Goal: Book appointment/travel/reservation

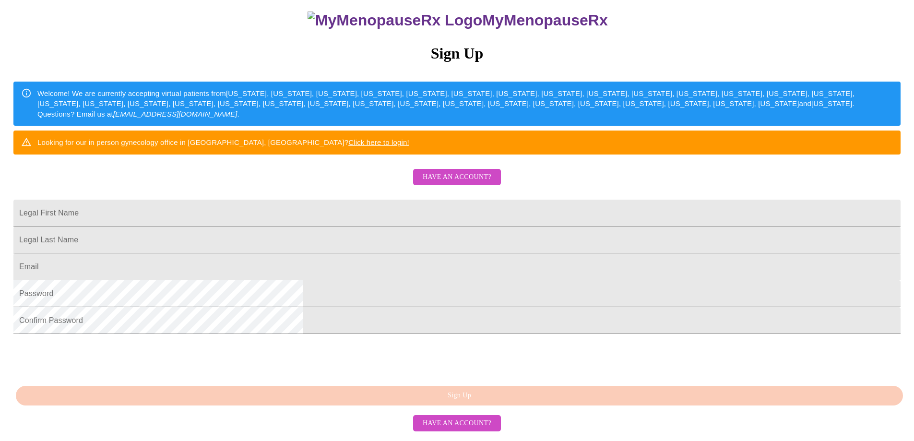
scroll to position [165, 0]
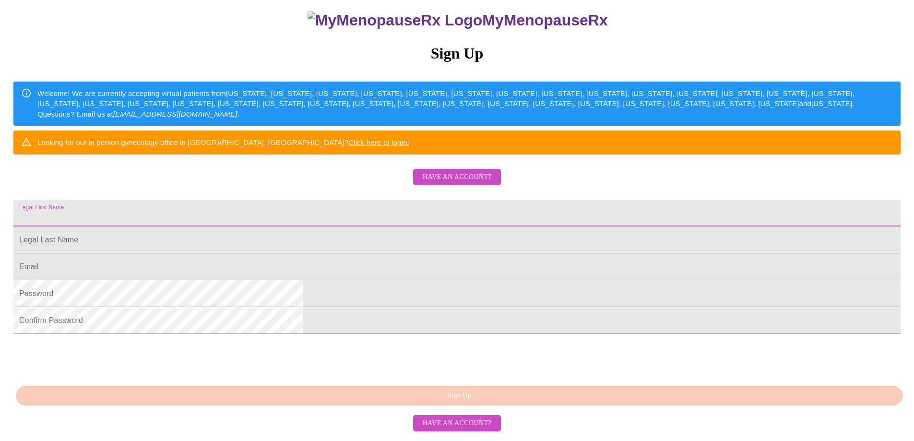
click at [399, 200] on input "Legal First Name" at bounding box center [456, 213] width 887 height 27
type input "ALYSSA"
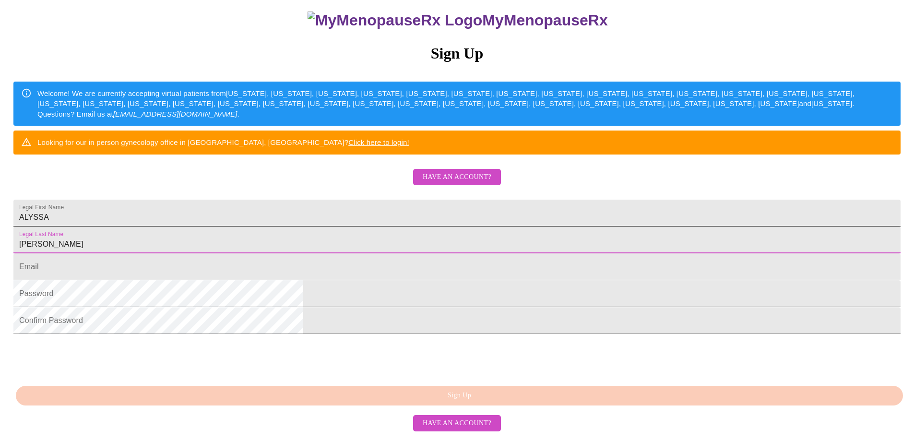
type input "[PERSON_NAME]"
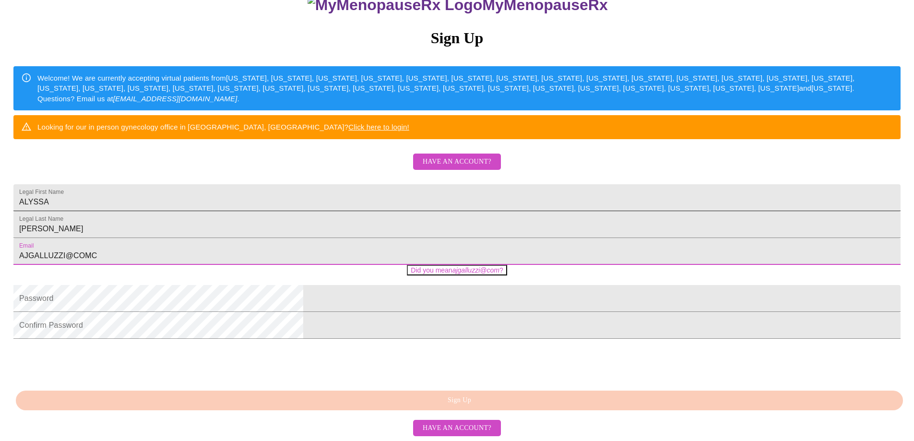
type input "[EMAIL_ADDRESS][DOMAIN_NAME]"
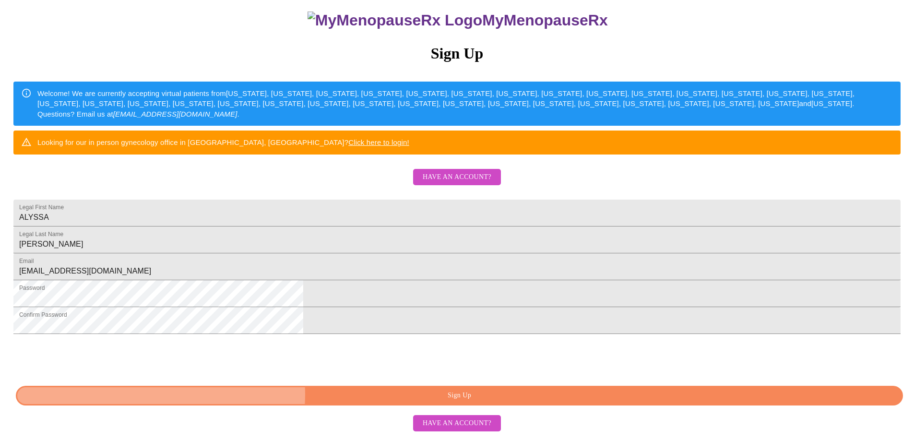
click at [456, 399] on span "Sign Up" at bounding box center [459, 395] width 865 height 12
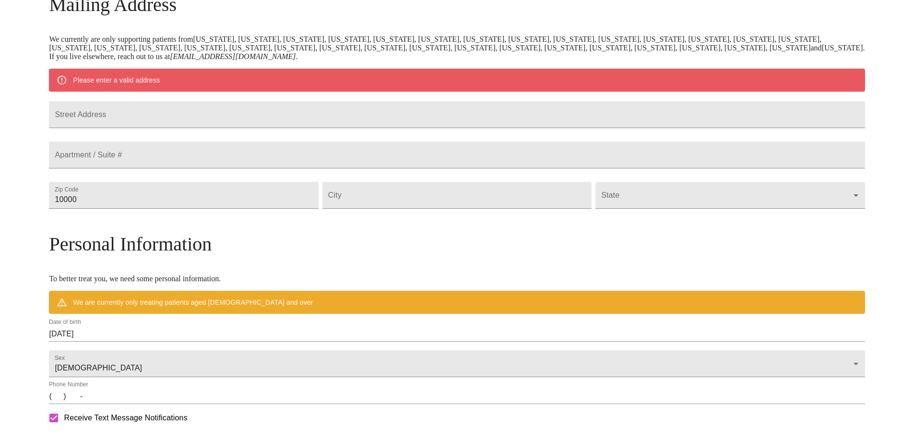
scroll to position [128, 0]
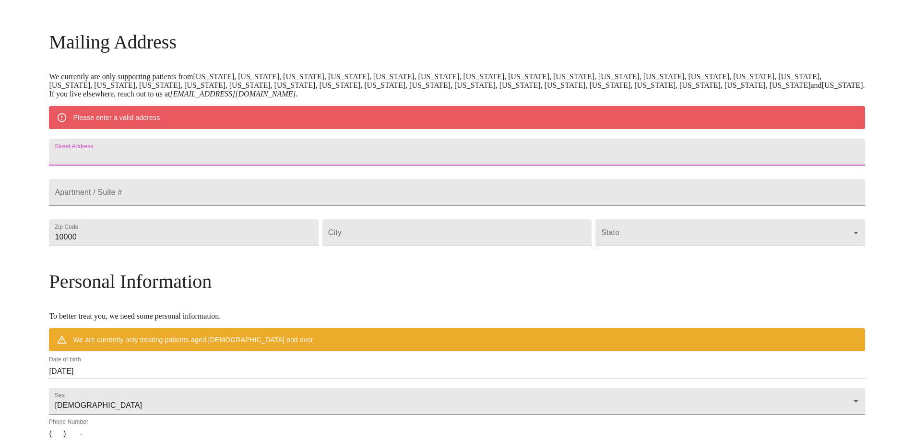
click at [304, 148] on input "Street Address" at bounding box center [456, 152] width 815 height 27
click at [212, 163] on input "Street Address" at bounding box center [456, 152] width 815 height 27
type input "[STREET_ADDRESS]"
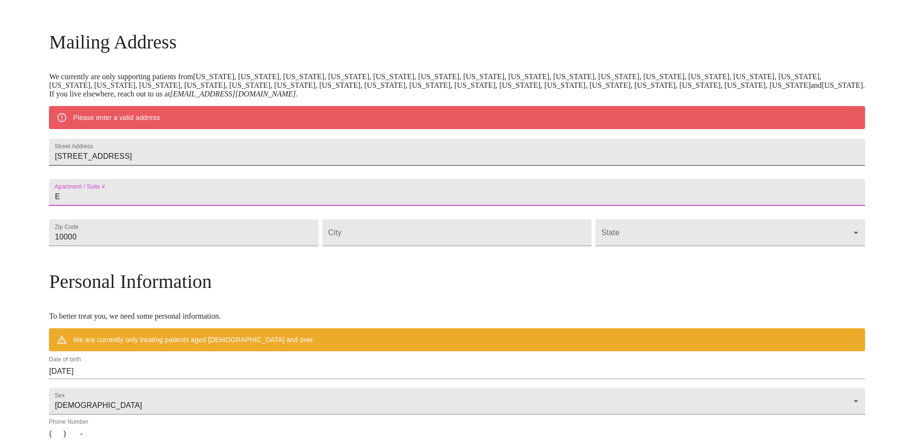
type input "E"
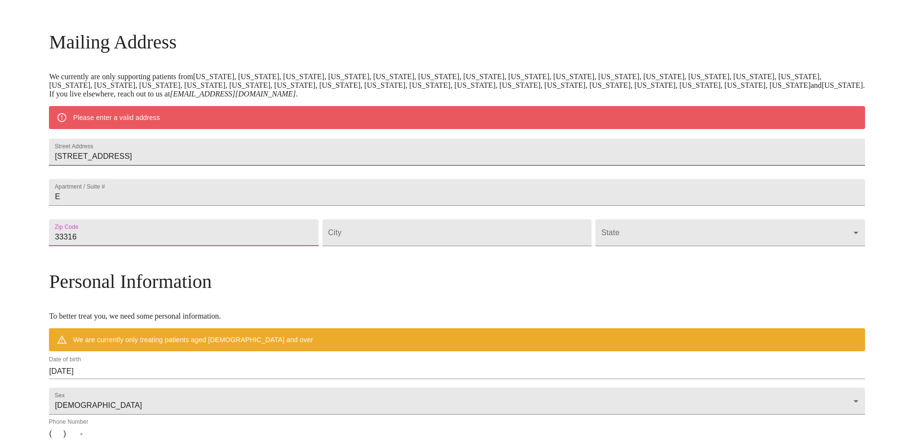
type input "33316"
type input "Ft Lauderdale"
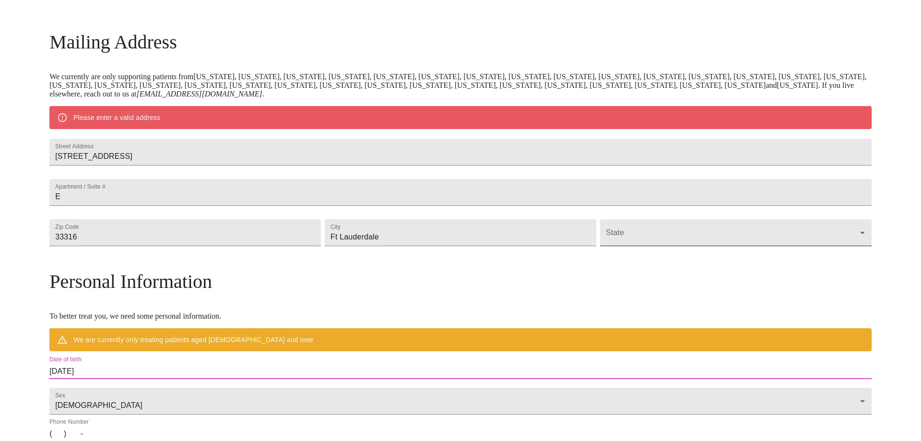
click at [608, 264] on body "MyMenopauseRx Welcome to MyMenopauseRx Since it's your first time here, you'll …" at bounding box center [460, 250] width 913 height 748
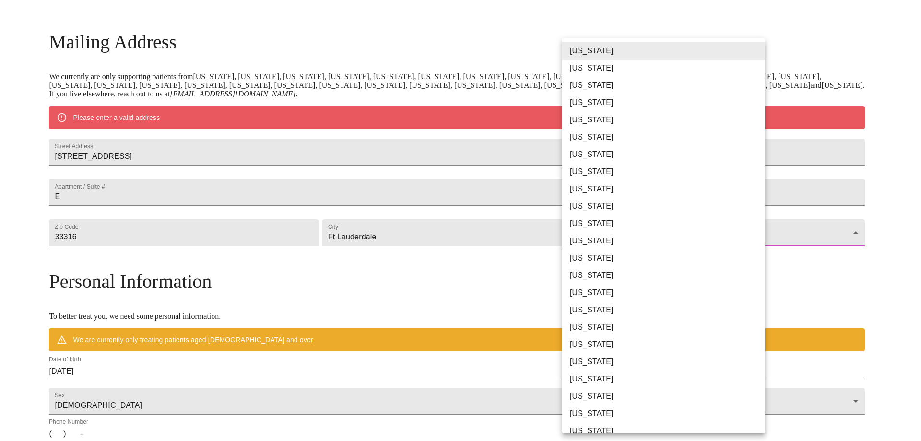
click at [583, 187] on li "[US_STATE]" at bounding box center [667, 188] width 210 height 17
type input "[US_STATE]"
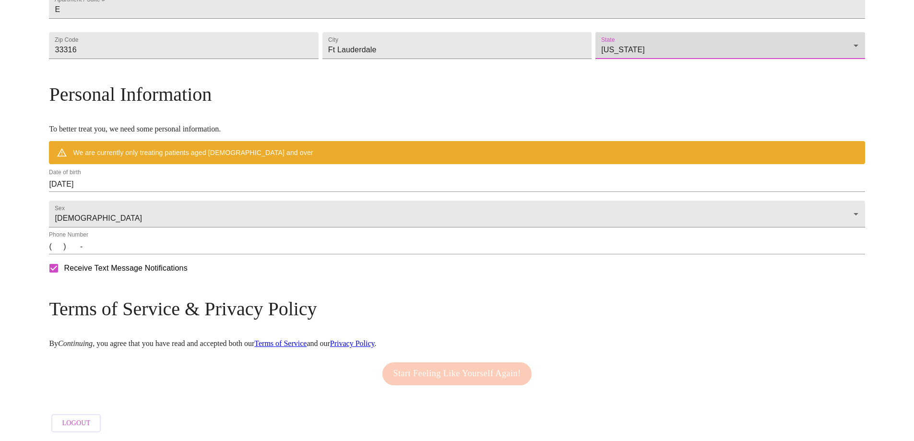
scroll to position [314, 0]
click at [160, 244] on input "(   )    -" at bounding box center [456, 246] width 815 height 15
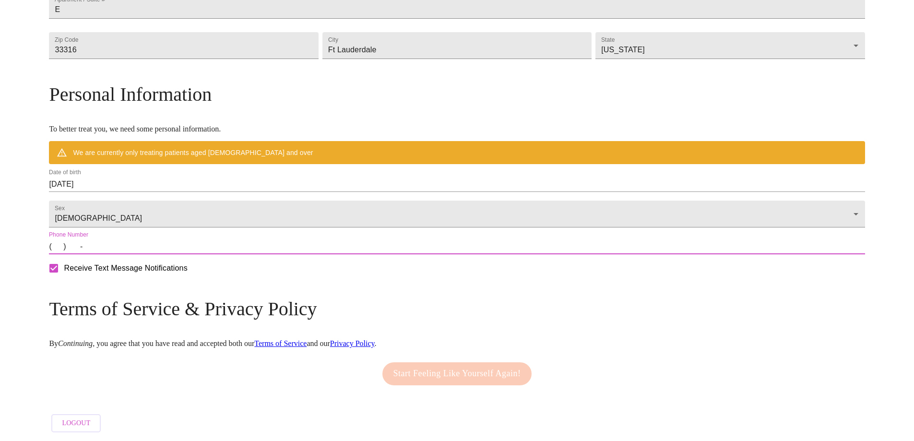
type input "[PHONE_NUMBER]"
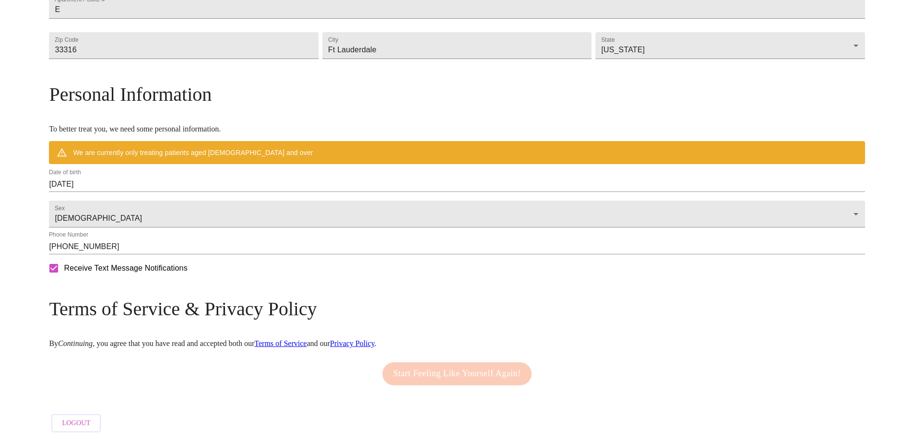
click at [341, 278] on form "Receive Text Message Notifications" at bounding box center [456, 268] width 815 height 20
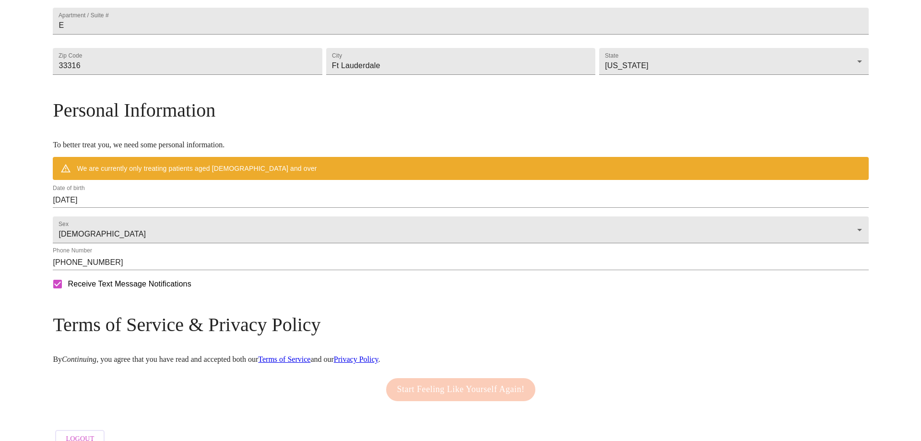
scroll to position [288, 0]
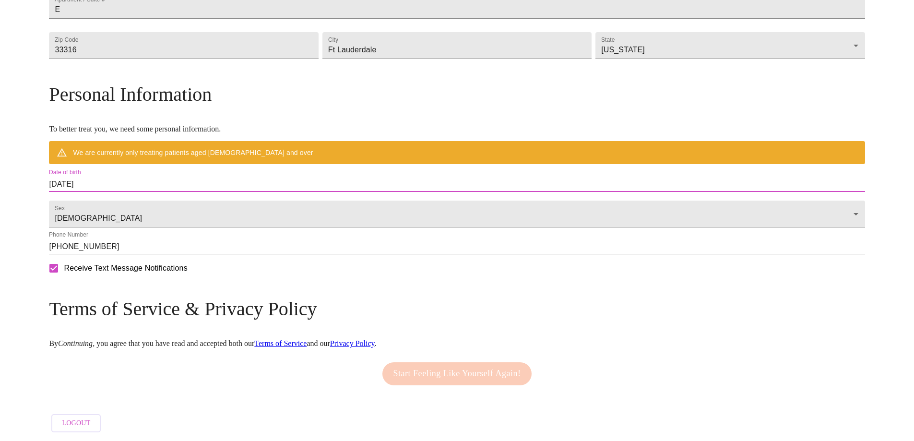
click at [191, 192] on input "[DATE]" at bounding box center [456, 183] width 815 height 15
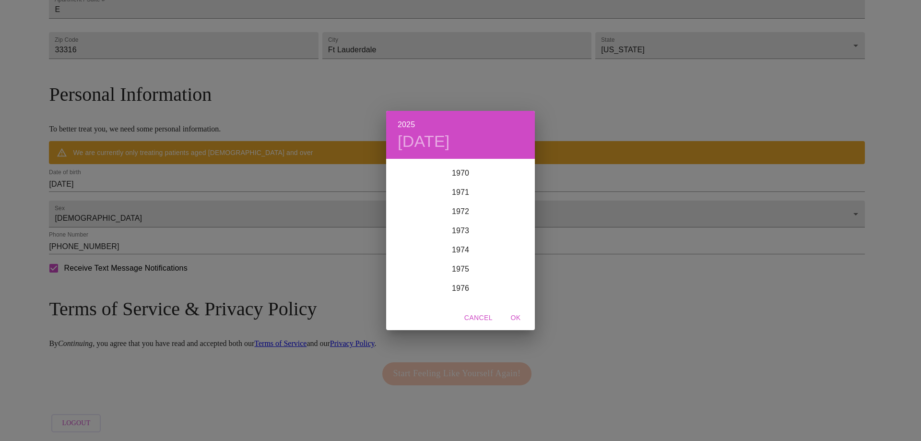
scroll to position [1304, 0]
click at [459, 244] on div "1971" at bounding box center [460, 245] width 149 height 19
click at [463, 251] on div "Aug" at bounding box center [459, 250] width 49 height 36
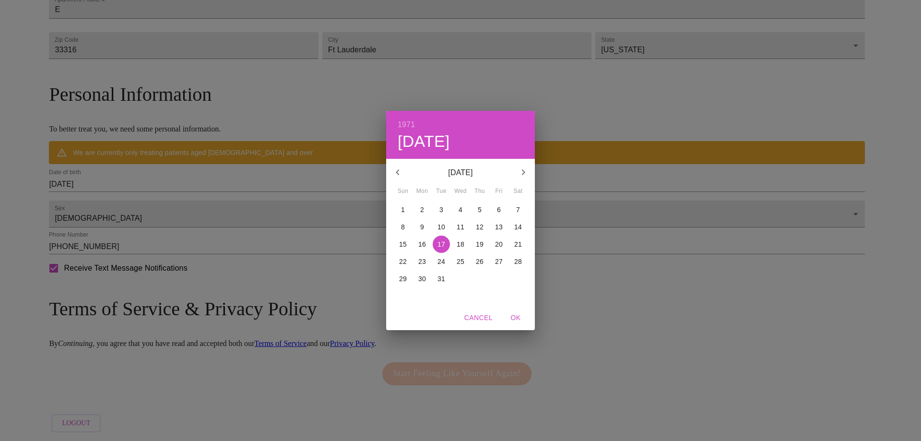
click at [443, 281] on p "31" at bounding box center [441, 279] width 8 height 10
click at [519, 317] on span "OK" at bounding box center [515, 318] width 23 height 12
type input "[DATE]"
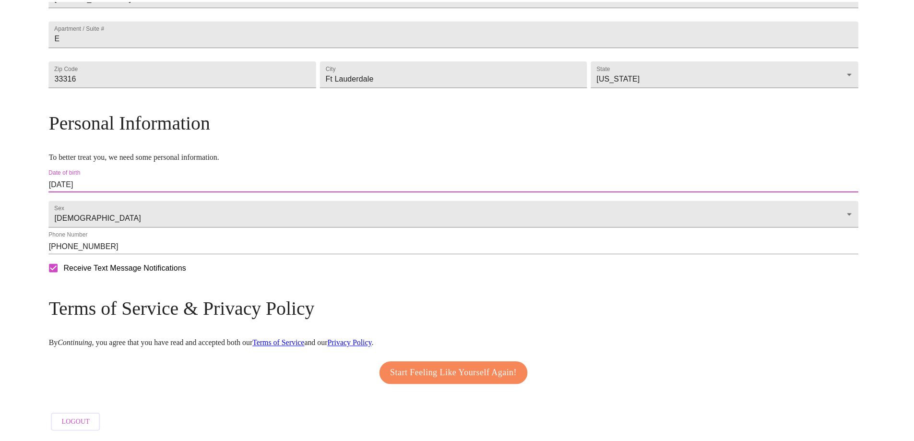
scroll to position [286, 0]
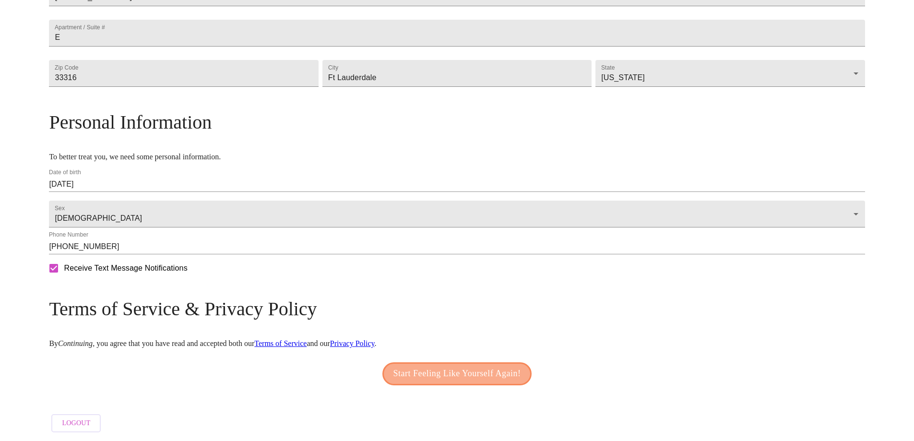
click at [459, 366] on span "Start Feeling Like Yourself Again!" at bounding box center [457, 373] width 128 height 15
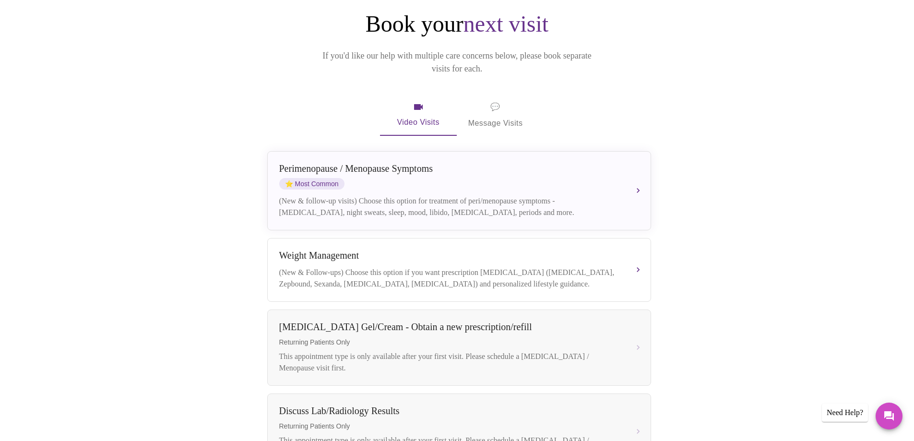
scroll to position [144, 0]
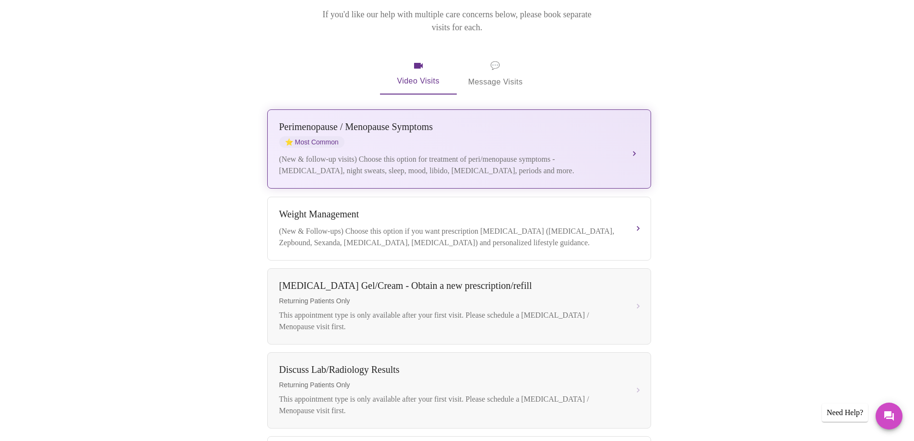
click at [479, 136] on div "[MEDICAL_DATA] / Menopause Symptoms ⭐ Most Common (New & follow-up visits) Choo…" at bounding box center [459, 148] width 360 height 55
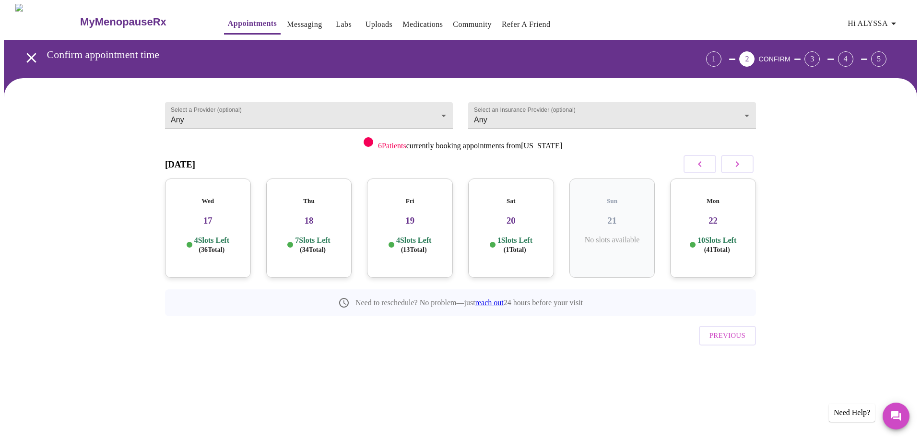
click at [316, 217] on h3 "18" at bounding box center [309, 220] width 70 height 11
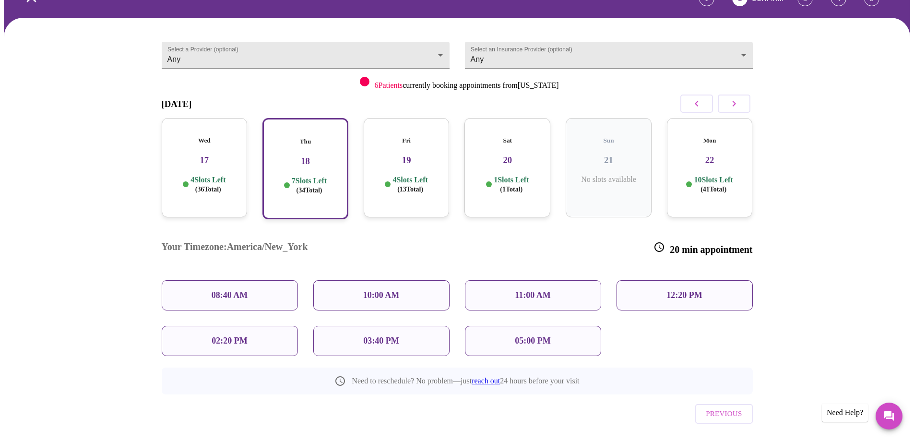
scroll to position [62, 0]
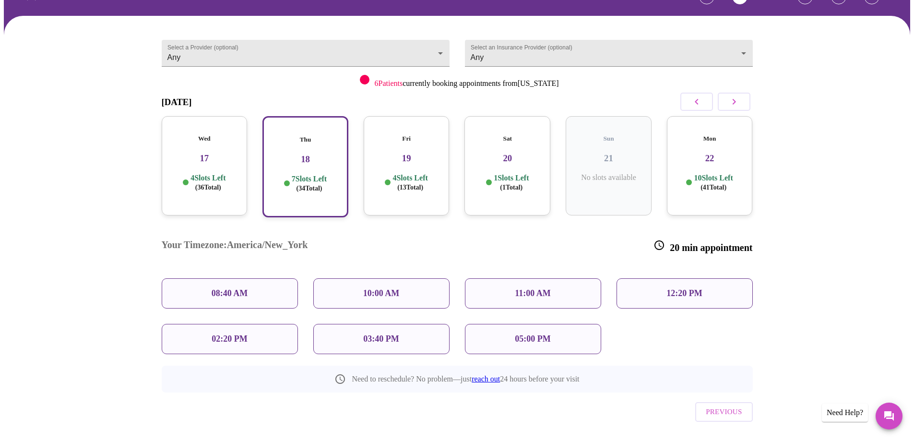
click at [539, 288] on p "11:00 AM" at bounding box center [533, 293] width 36 height 10
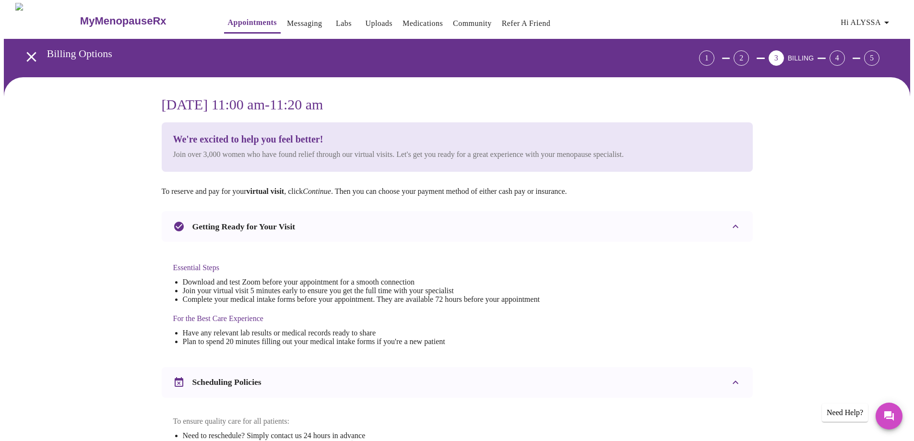
scroll to position [0, 0]
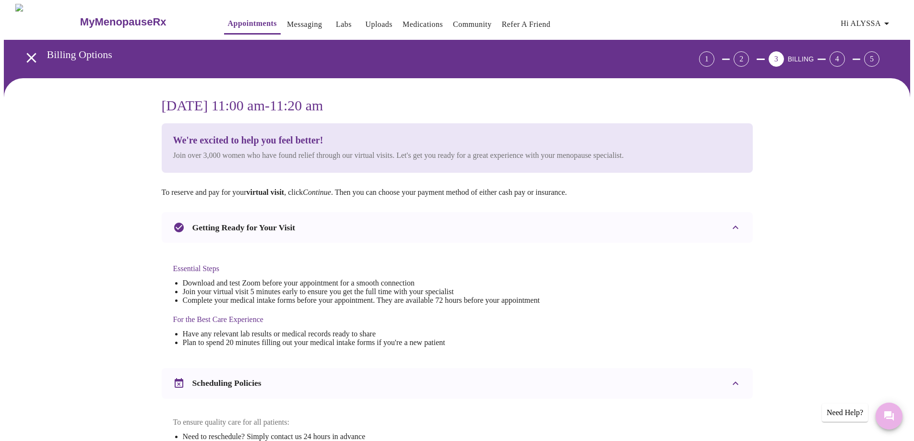
click at [885, 417] on icon "Messages" at bounding box center [889, 416] width 10 height 10
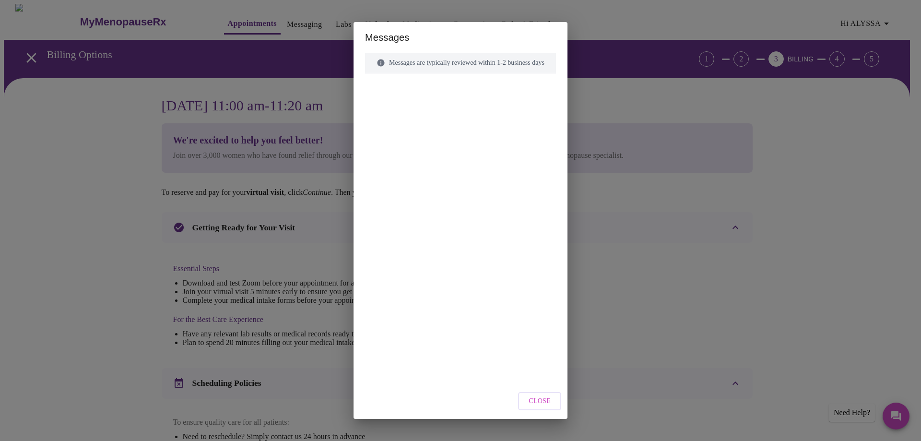
click at [546, 398] on span "Close" at bounding box center [539, 401] width 22 height 12
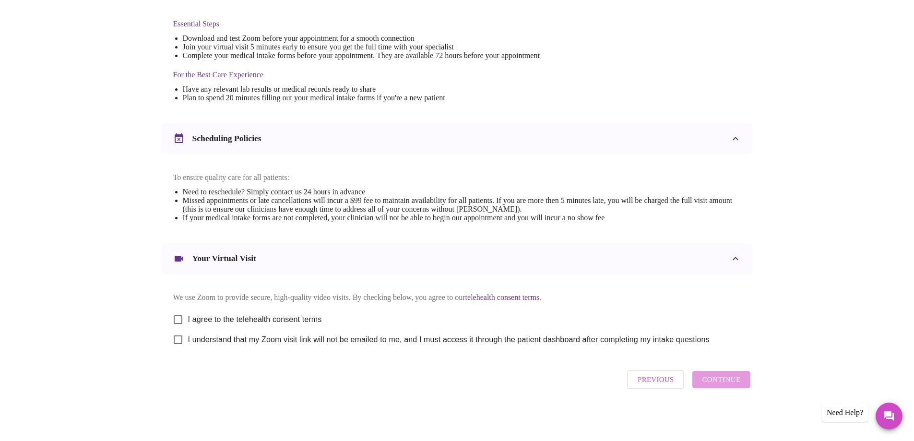
scroll to position [255, 0]
click at [656, 384] on span "Previous" at bounding box center [655, 379] width 36 height 12
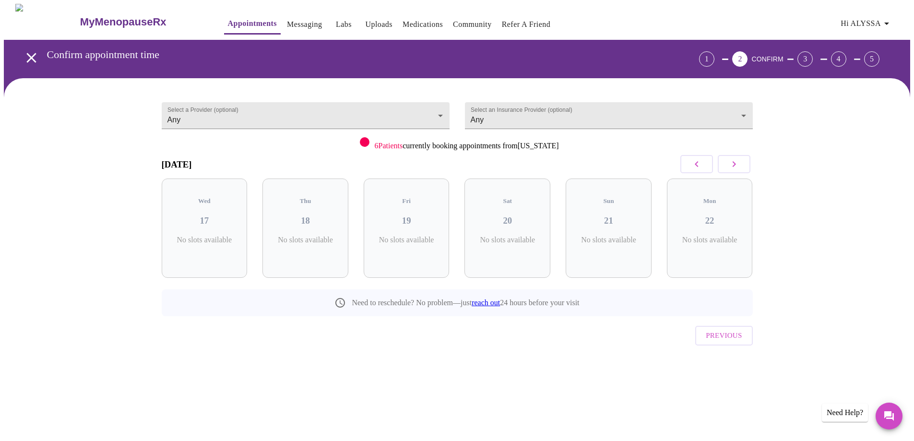
scroll to position [0, 0]
click at [323, 215] on h3 "18" at bounding box center [309, 220] width 70 height 11
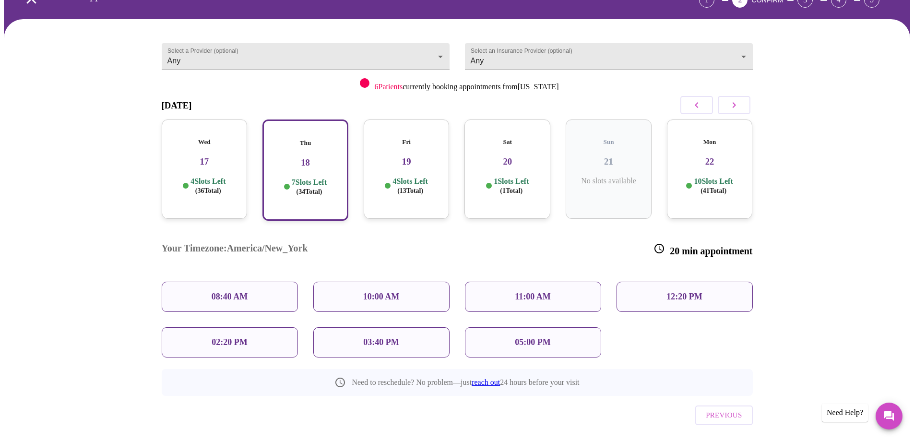
scroll to position [62, 0]
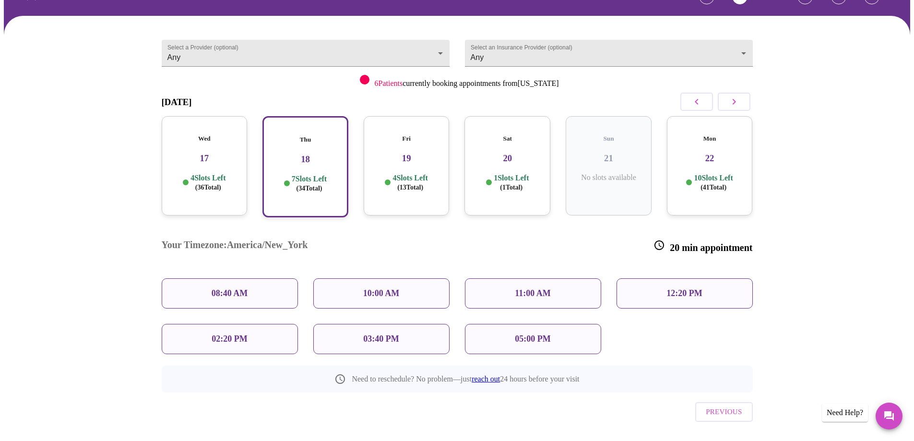
click at [237, 334] on p "02:20 PM" at bounding box center [228, 339] width 35 height 10
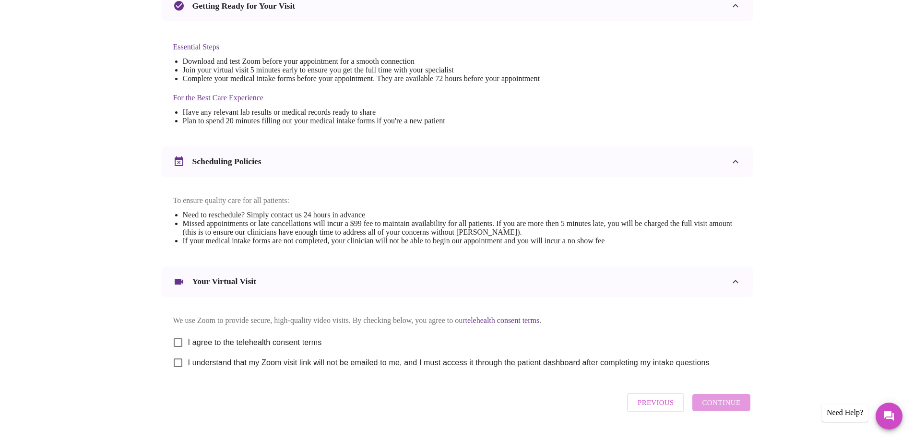
scroll to position [255, 0]
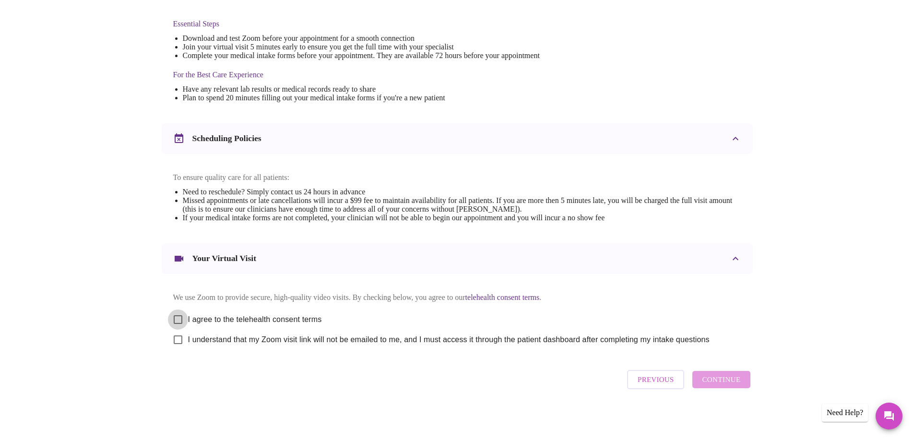
click at [176, 321] on input "I agree to the telehealth consent terms" at bounding box center [178, 319] width 20 height 20
checkbox input "true"
click at [176, 342] on input "I understand that my Zoom visit link will not be emailed to me, and I must acce…" at bounding box center [178, 339] width 20 height 20
checkbox input "true"
click at [724, 383] on span "Continue" at bounding box center [721, 379] width 38 height 12
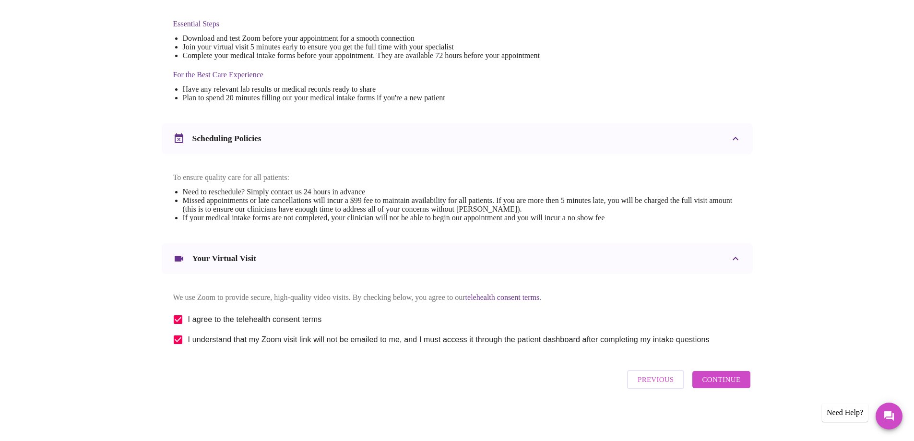
scroll to position [0, 0]
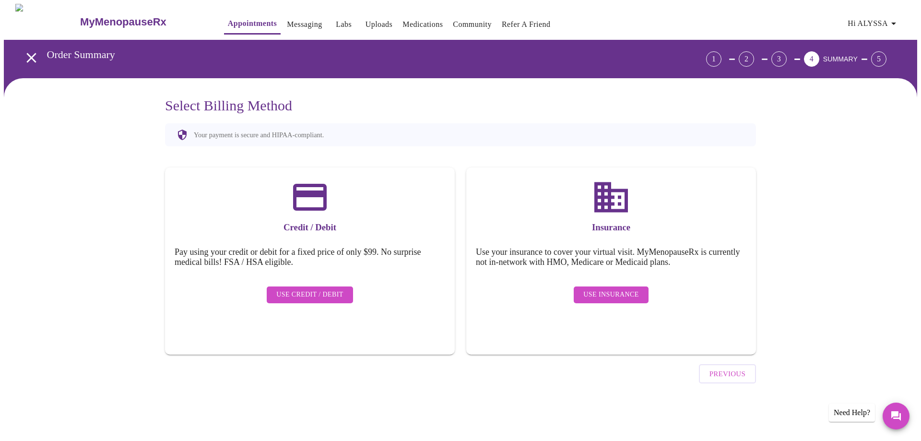
click at [610, 291] on span "Use Insurance" at bounding box center [610, 295] width 55 height 12
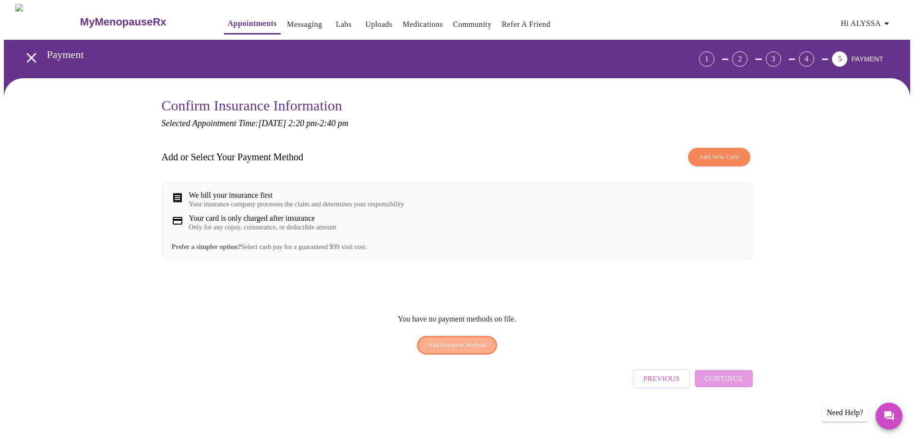
click at [458, 351] on span "Add Payment Method" at bounding box center [457, 345] width 59 height 11
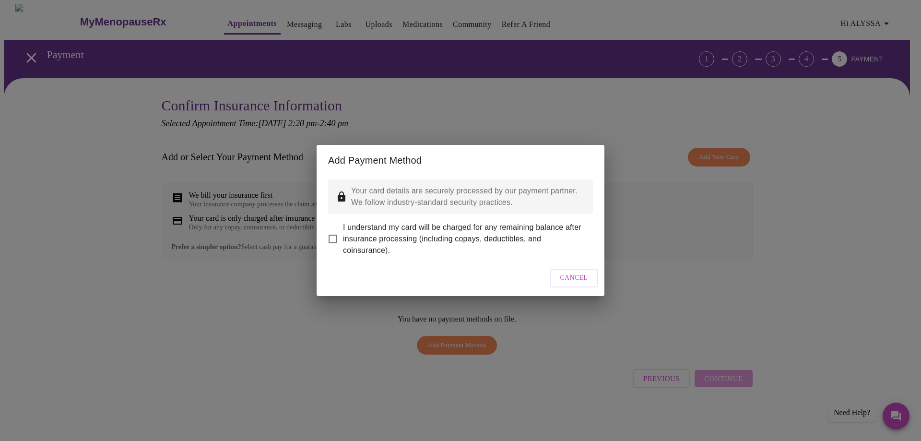
click at [329, 233] on input "I understand my card will be charged for any remaining balance after insurance …" at bounding box center [333, 239] width 20 height 20
checkbox input "true"
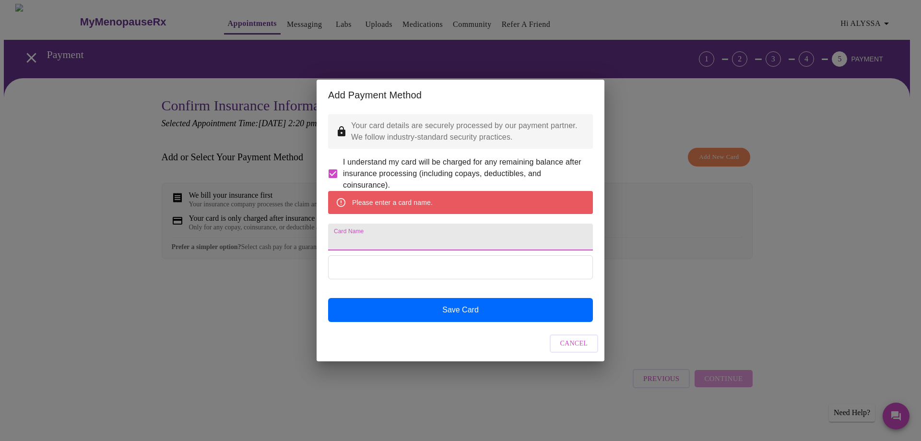
click at [396, 238] on input "Card Name" at bounding box center [460, 236] width 265 height 27
click at [377, 238] on input "Card Name" at bounding box center [460, 236] width 265 height 27
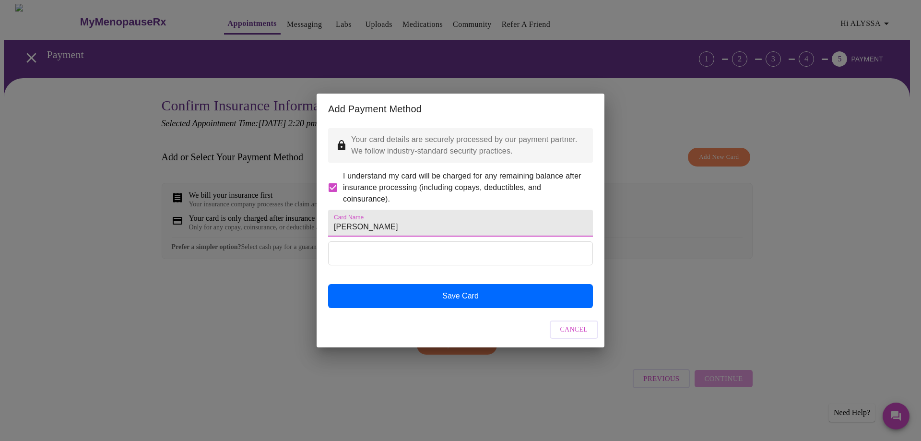
type input "[PERSON_NAME]"
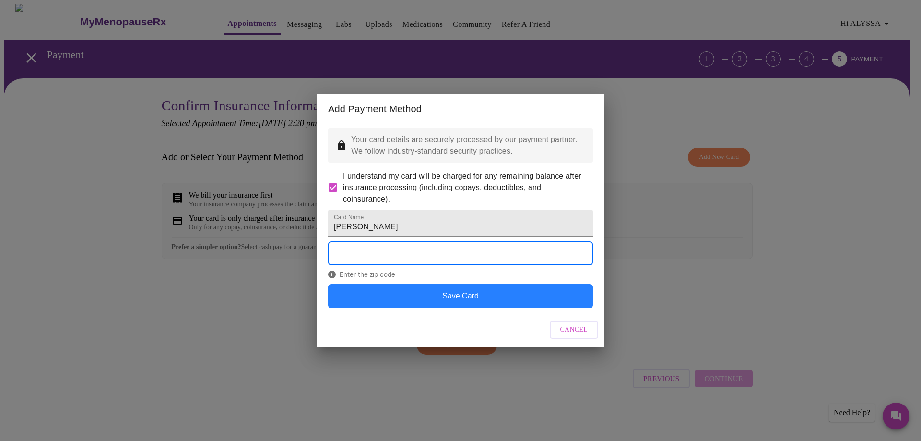
click at [463, 308] on button "Save Card" at bounding box center [460, 296] width 265 height 24
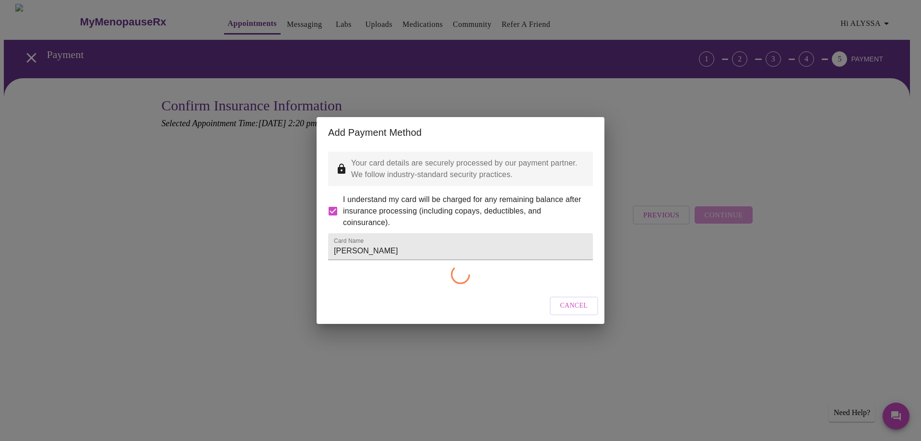
checkbox input "false"
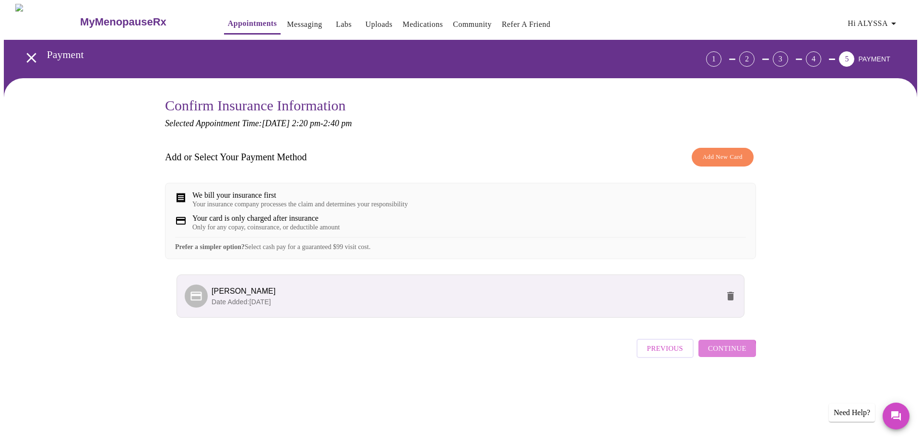
click at [726, 354] on span "Continue" at bounding box center [727, 348] width 38 height 12
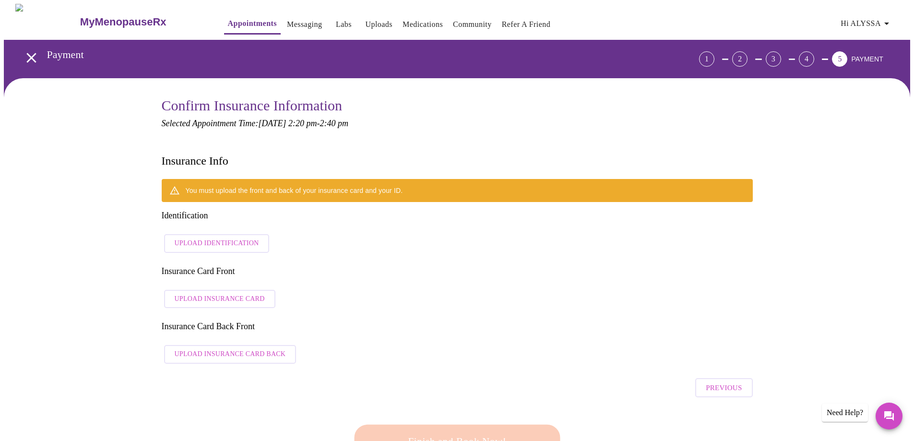
click at [336, 224] on div "You must upload the front and back of your insurance card and your ID. Identifi…" at bounding box center [457, 273] width 591 height 189
click at [571, 122] on p "Selected Appointment Time: [DATE] 2:20 pm - 2:40 pm" at bounding box center [457, 123] width 591 height 10
click at [716, 381] on span "Previous" at bounding box center [723, 387] width 36 height 12
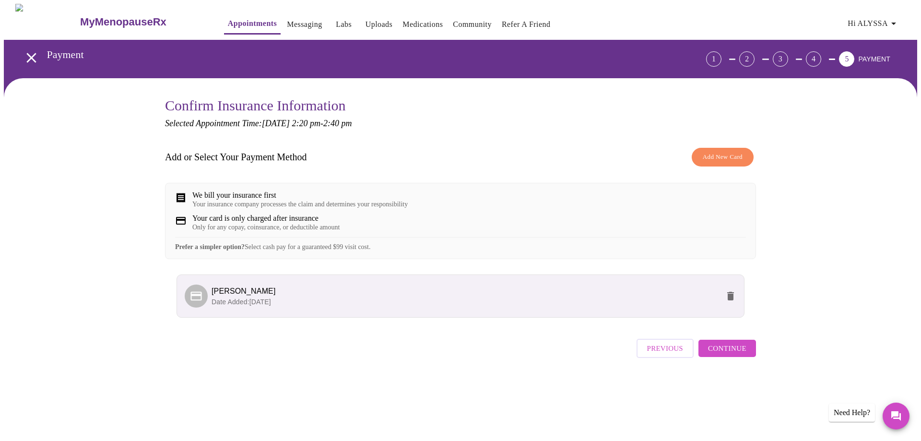
click at [667, 354] on span "Previous" at bounding box center [665, 348] width 36 height 12
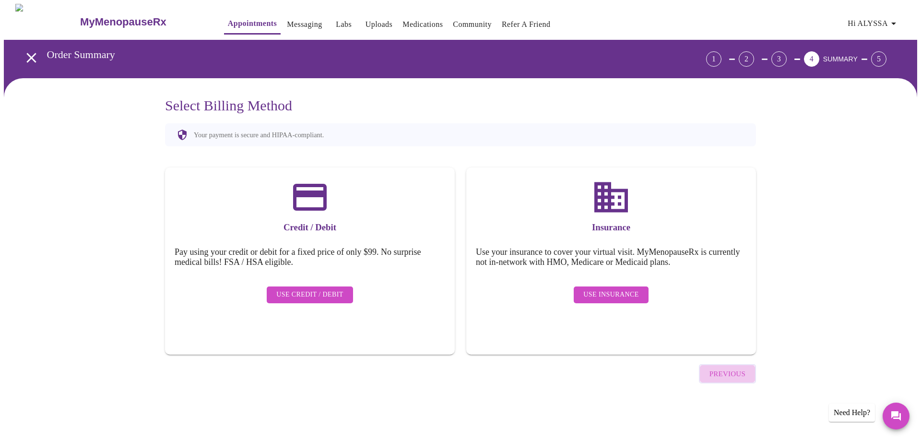
click at [719, 367] on span "Previous" at bounding box center [727, 373] width 36 height 12
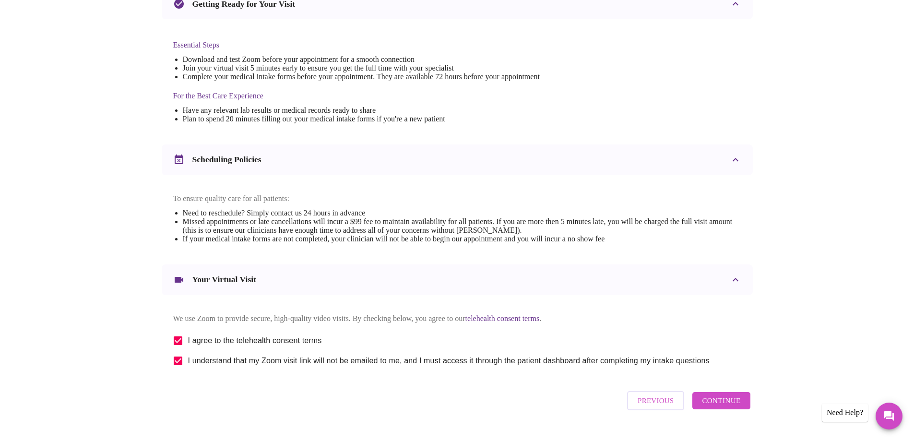
scroll to position [255, 0]
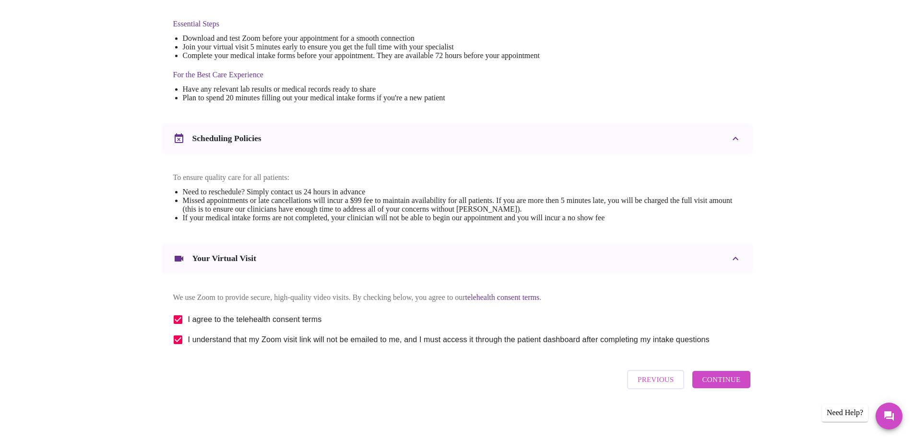
click at [653, 384] on span "Previous" at bounding box center [655, 379] width 36 height 12
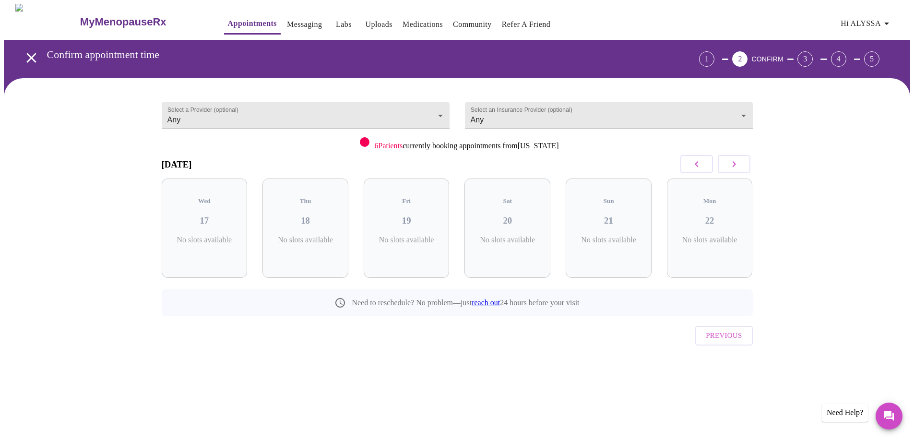
scroll to position [0, 0]
click at [423, 215] on h3 "19" at bounding box center [410, 220] width 70 height 11
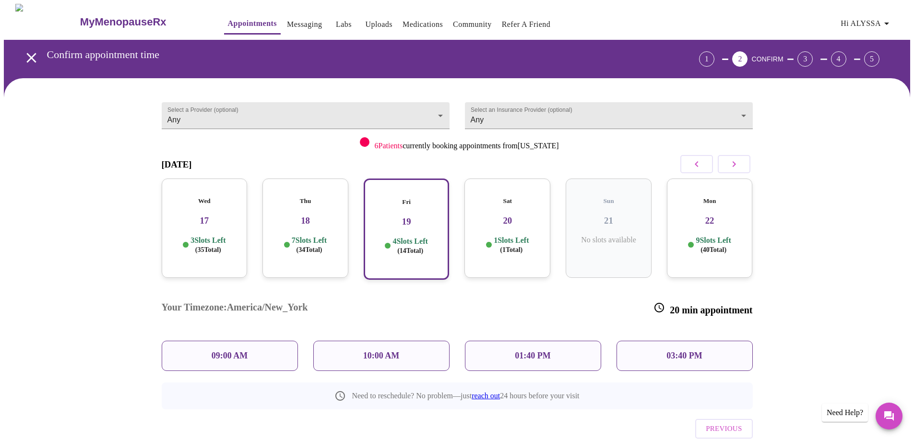
click at [537, 351] on p "01:40 PM" at bounding box center [532, 356] width 35 height 10
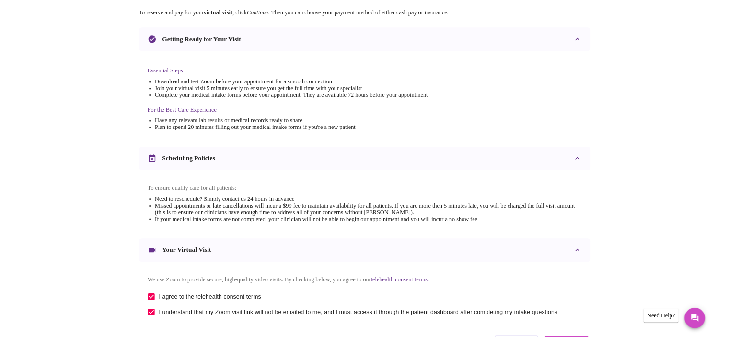
scroll to position [240, 0]
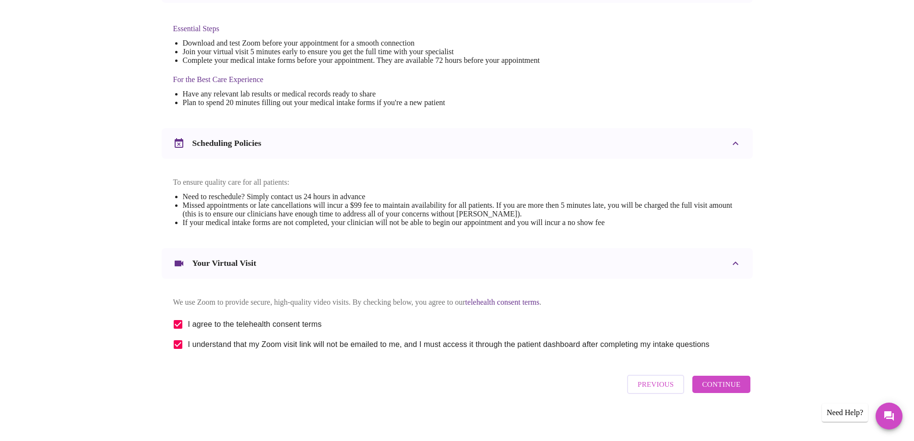
click at [403, 180] on p "To ensure quality care for all patients:" at bounding box center [457, 182] width 568 height 9
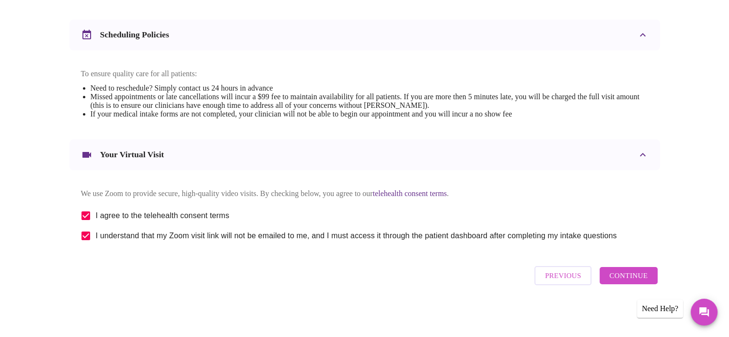
scroll to position [357, 0]
click at [640, 278] on span "Continue" at bounding box center [629, 276] width 38 height 12
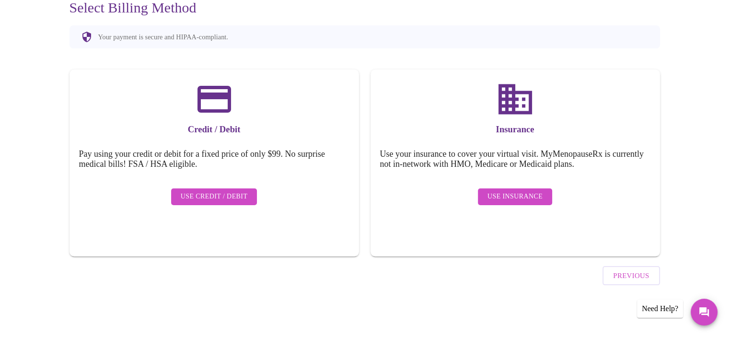
scroll to position [70, 0]
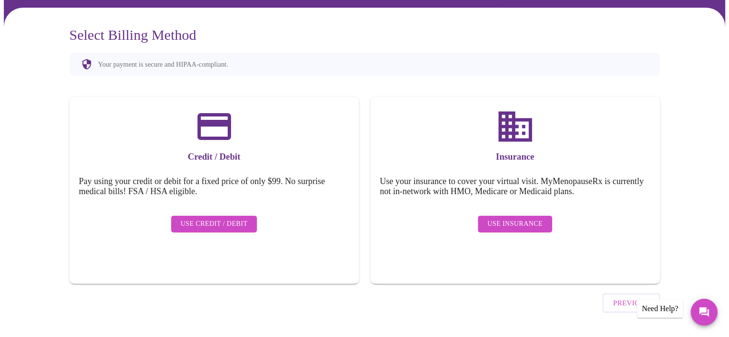
click at [508, 218] on span "Use Insurance" at bounding box center [515, 224] width 55 height 12
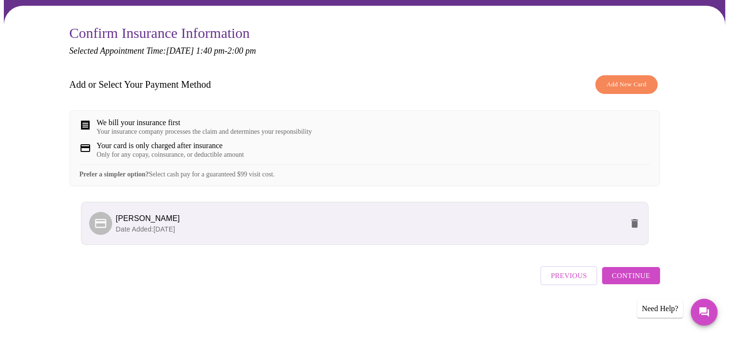
scroll to position [79, 0]
click at [625, 279] on span "Continue" at bounding box center [631, 276] width 38 height 12
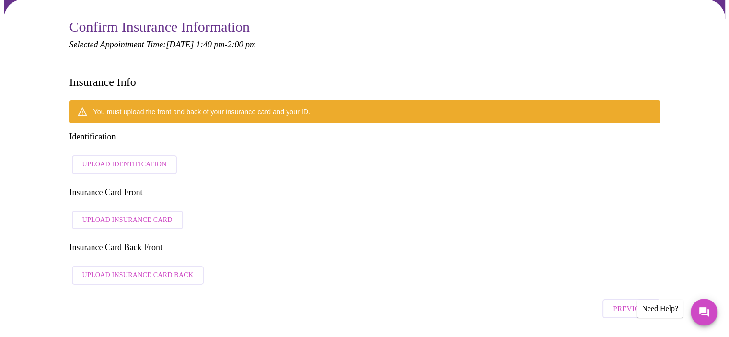
click at [133, 159] on span "Upload Identification" at bounding box center [124, 165] width 84 height 12
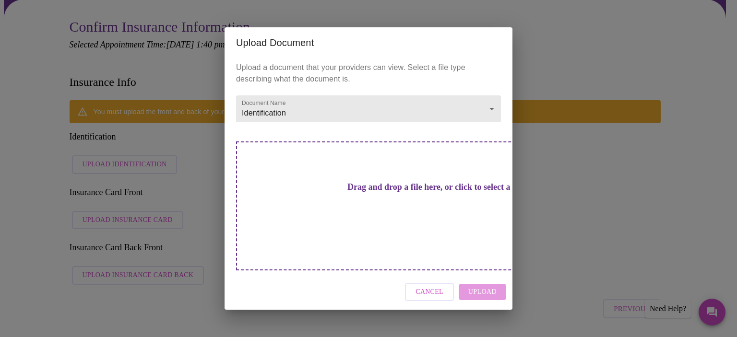
click at [329, 192] on h3 "Drag and drop a file here, or click to select a file" at bounding box center [435, 187] width 265 height 10
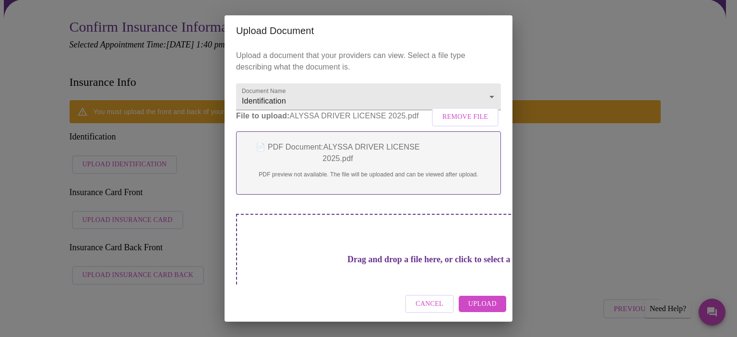
click at [489, 305] on span "Upload" at bounding box center [482, 304] width 28 height 12
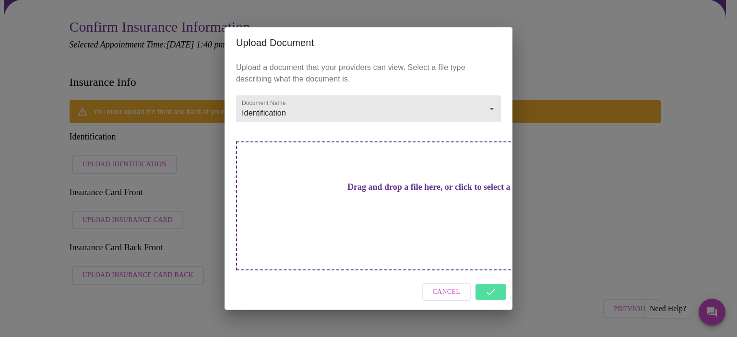
click at [489, 274] on div "Cancel" at bounding box center [368, 292] width 288 height 36
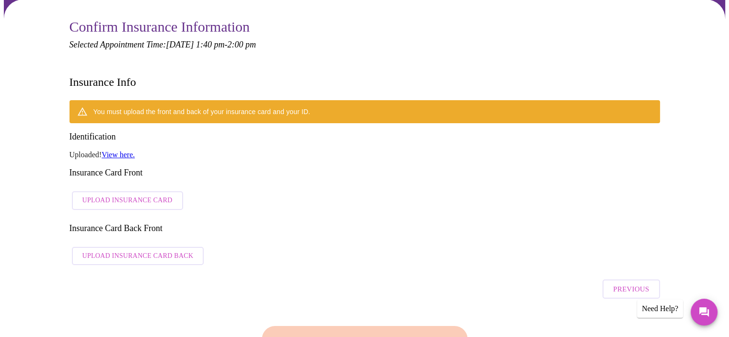
click at [129, 195] on span "Upload Insurance Card" at bounding box center [127, 201] width 90 height 12
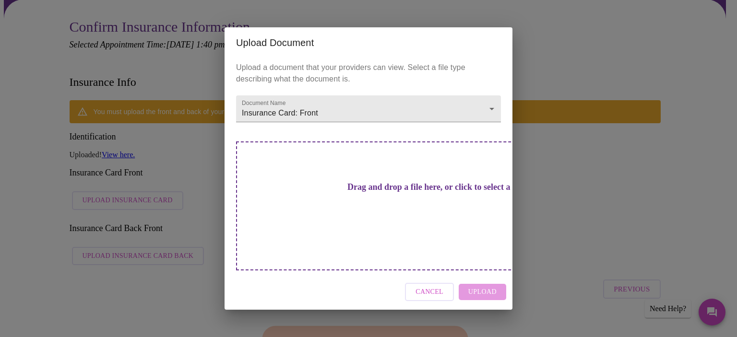
click at [365, 187] on div "Drag and drop a file here, or click to select a file" at bounding box center [435, 205] width 399 height 129
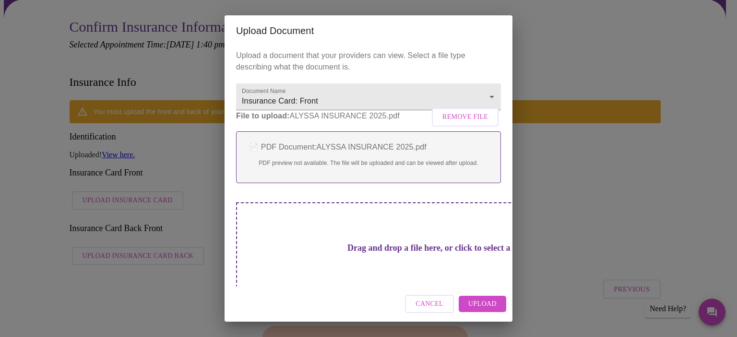
click at [481, 303] on span "Upload" at bounding box center [482, 304] width 28 height 12
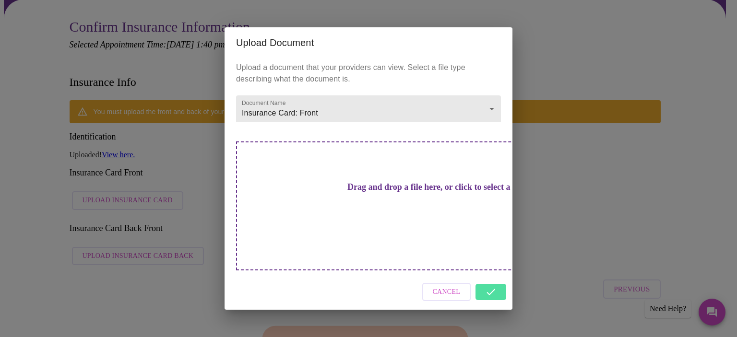
click at [491, 274] on div "Cancel" at bounding box center [368, 292] width 288 height 36
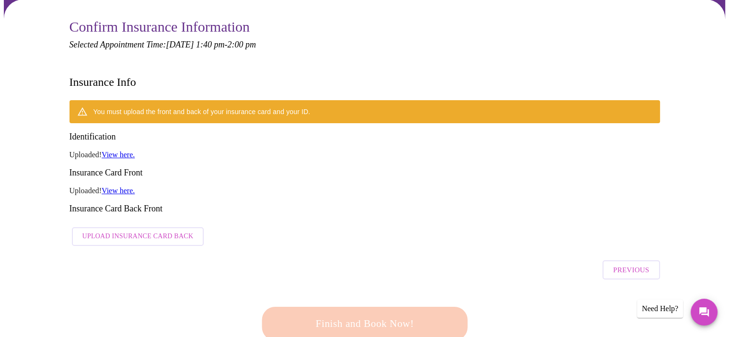
click at [157, 231] on span "Upload Insurance Card Back" at bounding box center [137, 237] width 111 height 12
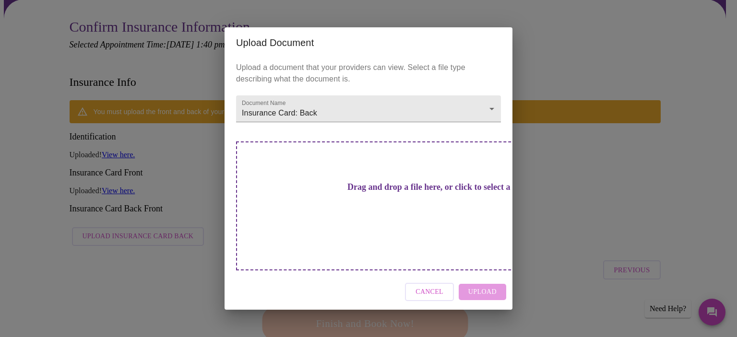
click at [480, 274] on div "Cancel Upload" at bounding box center [368, 292] width 288 height 36
click at [398, 249] on div "Drag and drop a file here, or click to select a file" at bounding box center [435, 205] width 399 height 129
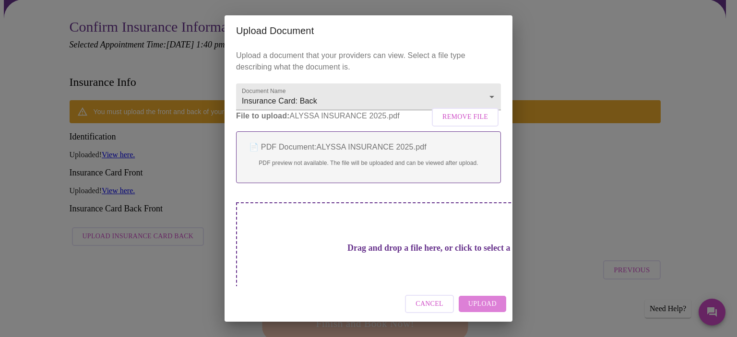
click at [483, 305] on span "Upload" at bounding box center [482, 304] width 28 height 12
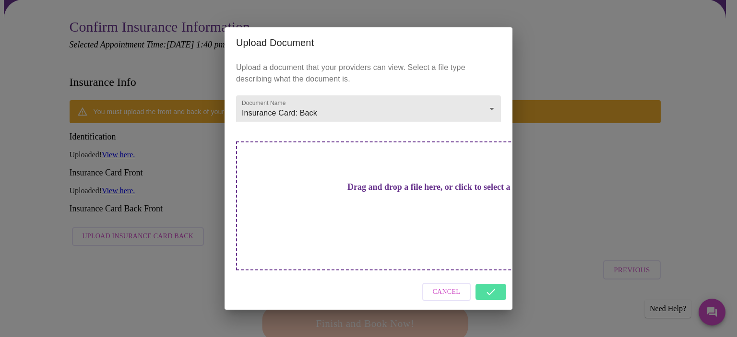
click at [491, 276] on div "Cancel" at bounding box center [368, 292] width 288 height 36
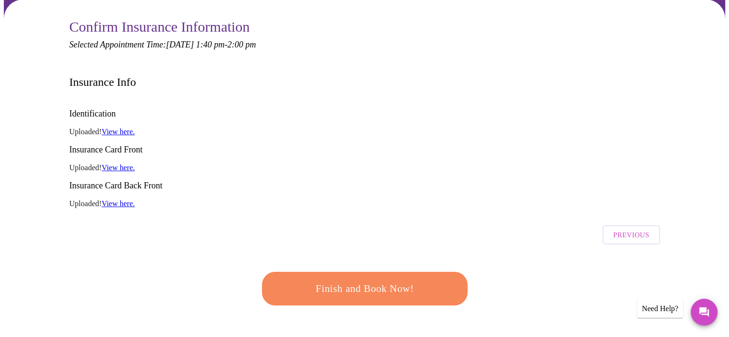
click at [402, 280] on span "Finish and Book Now!" at bounding box center [364, 289] width 177 height 18
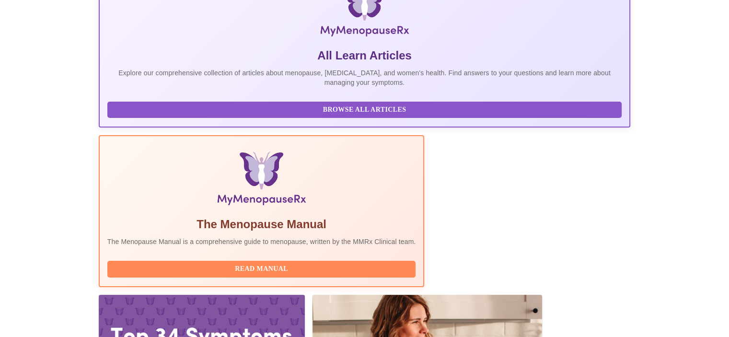
scroll to position [186, 0]
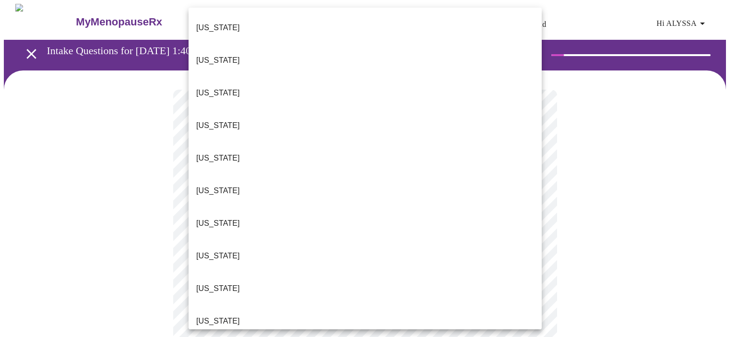
click at [217, 283] on p "[US_STATE]" at bounding box center [218, 289] width 44 height 12
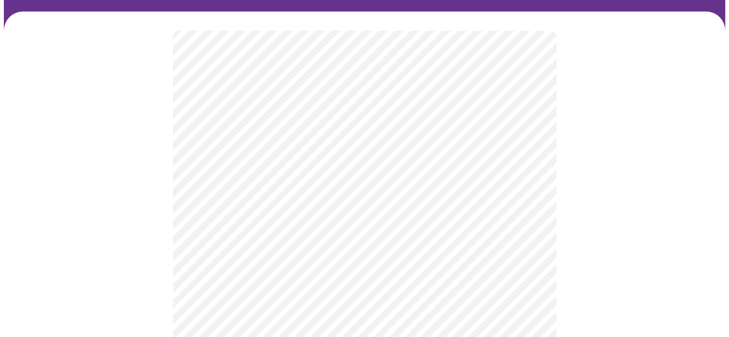
scroll to position [144, 0]
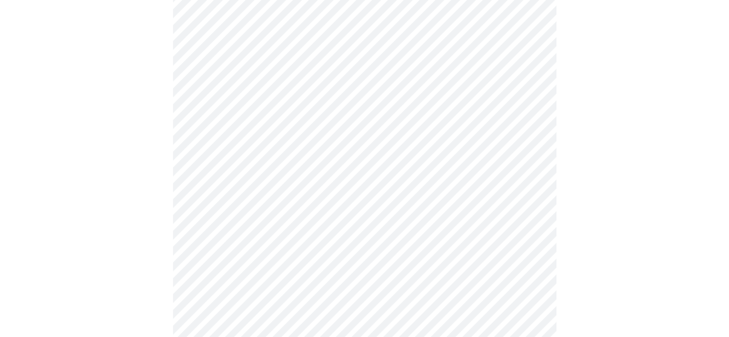
click at [267, 138] on body "MyMenopauseRx Appointments Messaging Labs Uploads Medications Community Refer a…" at bounding box center [365, 297] width 722 height 875
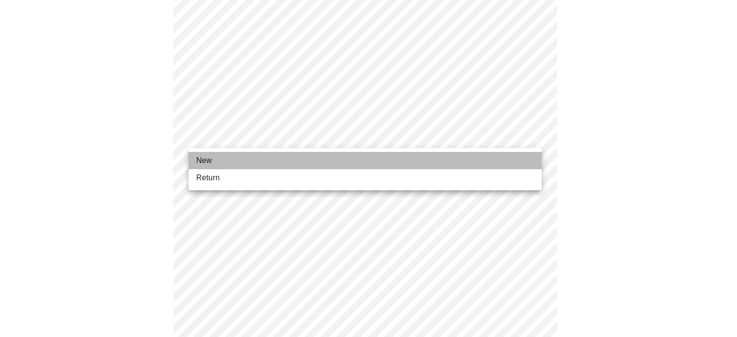
click at [209, 164] on span "New" at bounding box center [203, 161] width 15 height 12
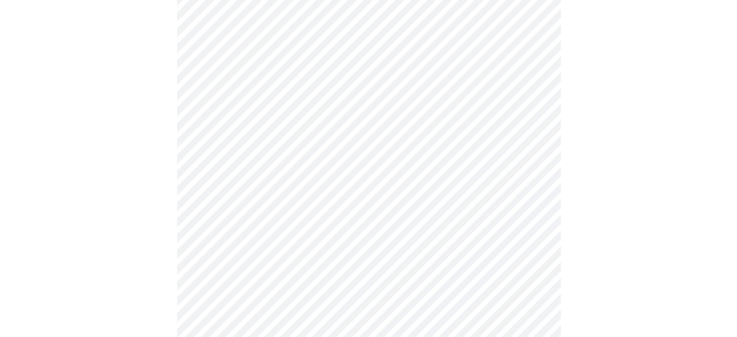
scroll to position [524, 0]
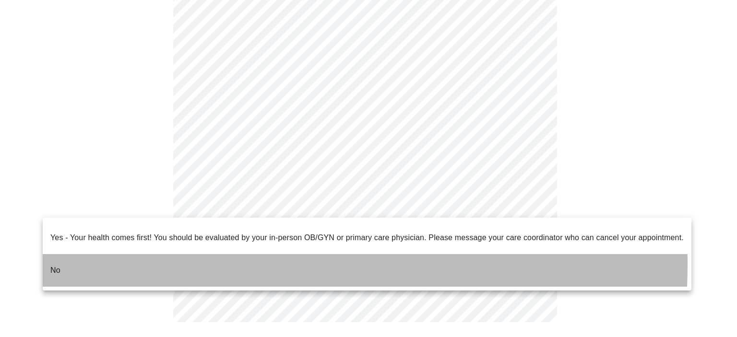
click at [73, 256] on li "No" at bounding box center [367, 270] width 648 height 33
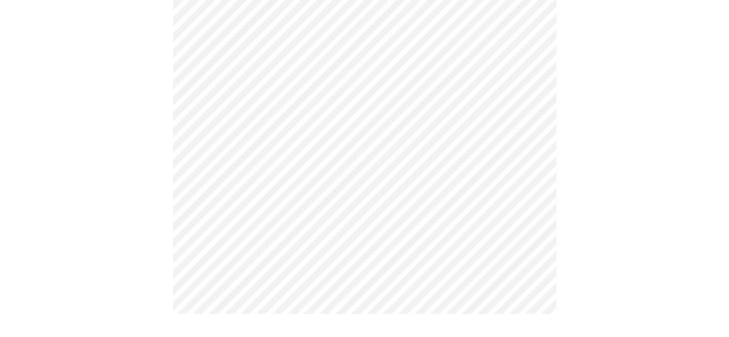
scroll to position [0, 0]
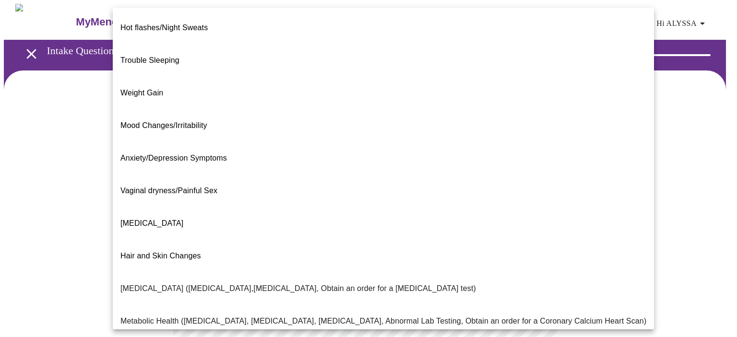
click at [341, 195] on body "MyMenopauseRx Appointments Messaging Labs Uploads Medications Community Refer a…" at bounding box center [368, 292] width 729 height 576
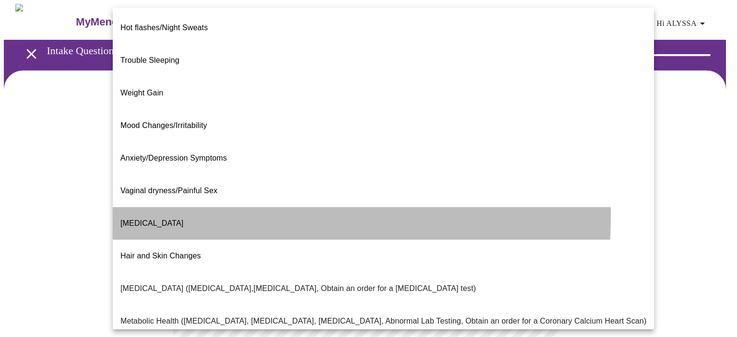
click at [148, 219] on span "[MEDICAL_DATA]" at bounding box center [151, 223] width 63 height 8
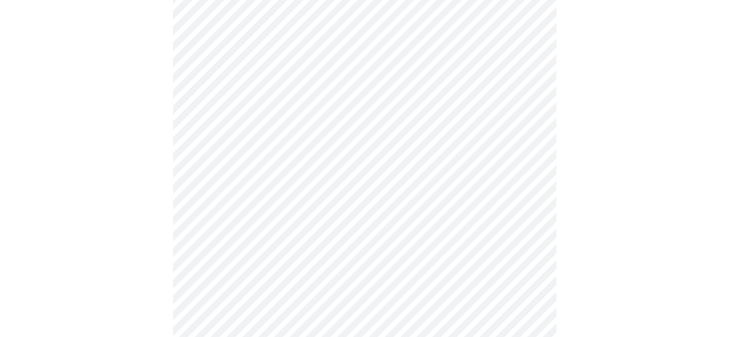
scroll to position [144, 0]
click at [256, 57] on body "MyMenopauseRx Appointments Messaging Labs Uploads Medications Community Refer a…" at bounding box center [368, 145] width 729 height 570
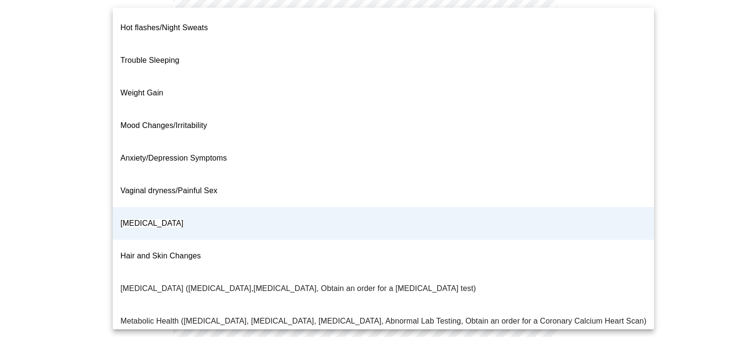
click at [671, 243] on div at bounding box center [368, 168] width 737 height 337
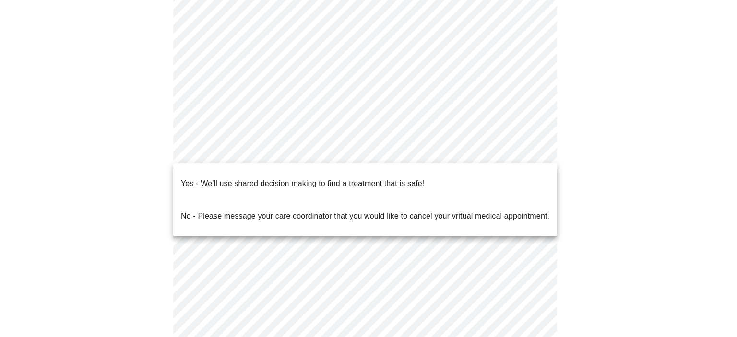
click at [317, 148] on body "MyMenopauseRx Appointments Messaging Labs Uploads Medications Community Refer a…" at bounding box center [368, 145] width 729 height 570
click at [277, 178] on p "Yes - We'll use shared decision making to find a treatment that is safe!" at bounding box center [302, 184] width 243 height 12
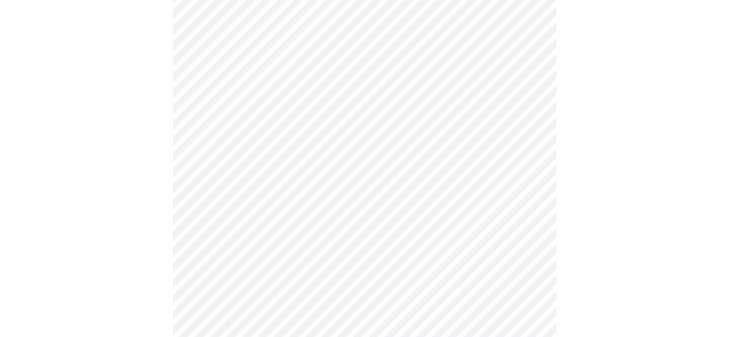
scroll to position [0, 0]
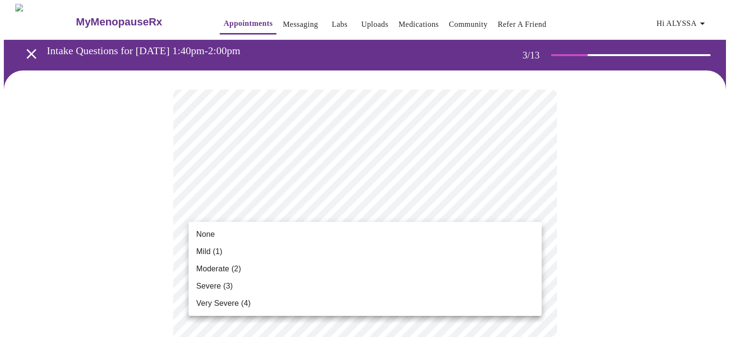
click at [206, 251] on span "Mild (1)" at bounding box center [209, 252] width 26 height 12
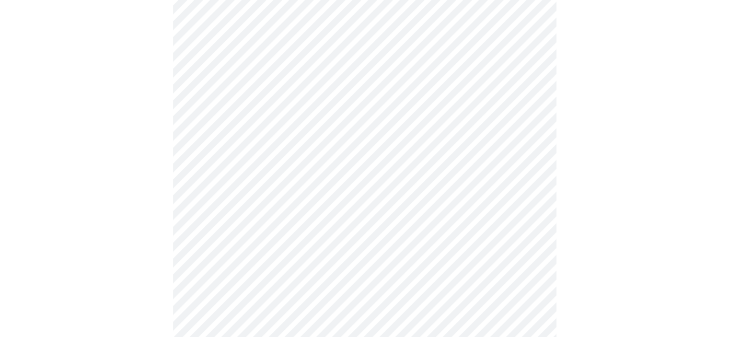
scroll to position [144, 0]
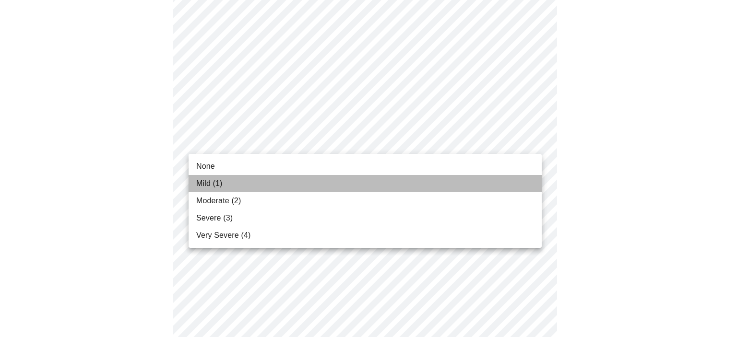
click at [208, 184] on span "Mild (1)" at bounding box center [209, 184] width 26 height 12
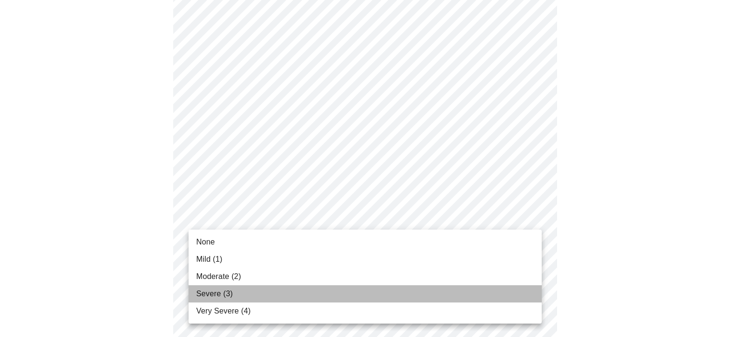
click at [227, 297] on span "Severe (3)" at bounding box center [214, 294] width 36 height 12
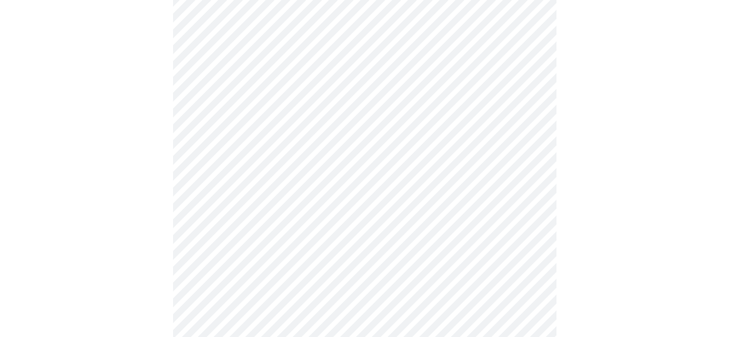
scroll to position [336, 0]
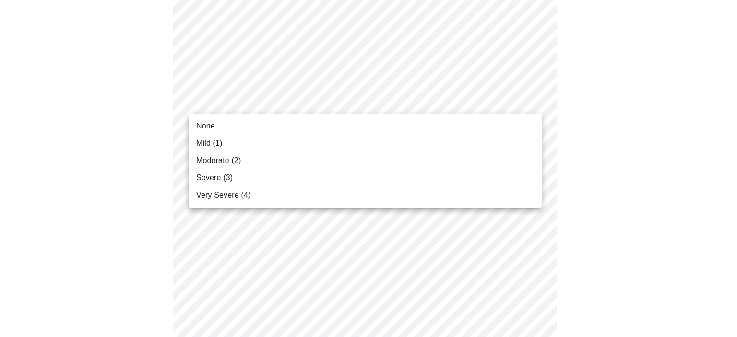
click at [288, 103] on body "MyMenopauseRx Appointments Messaging Labs Uploads Medications Community Refer a…" at bounding box center [368, 285] width 729 height 1235
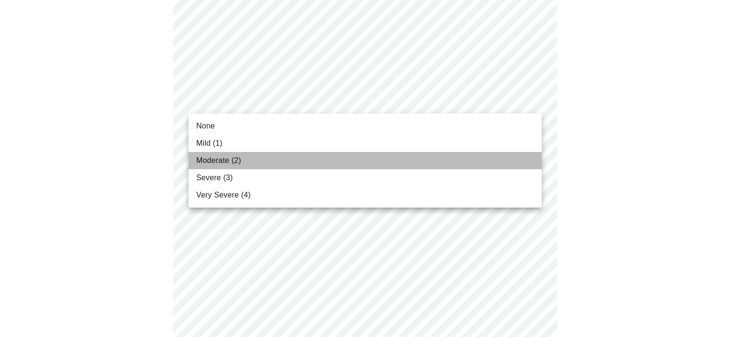
click at [221, 164] on span "Moderate (2)" at bounding box center [218, 161] width 45 height 12
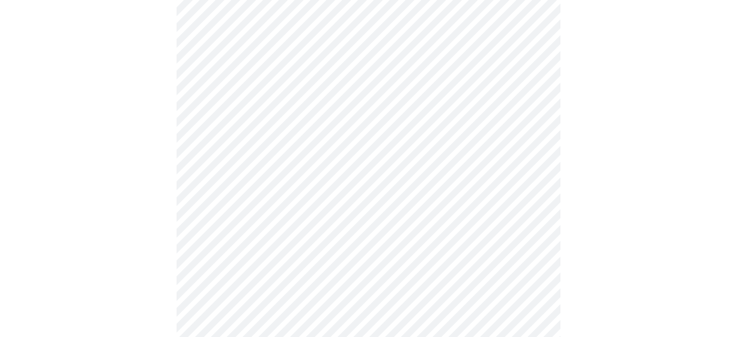
click at [230, 164] on body "MyMenopauseRx Appointments Messaging Labs Uploads Medications Community Refer a…" at bounding box center [368, 278] width 729 height 1221
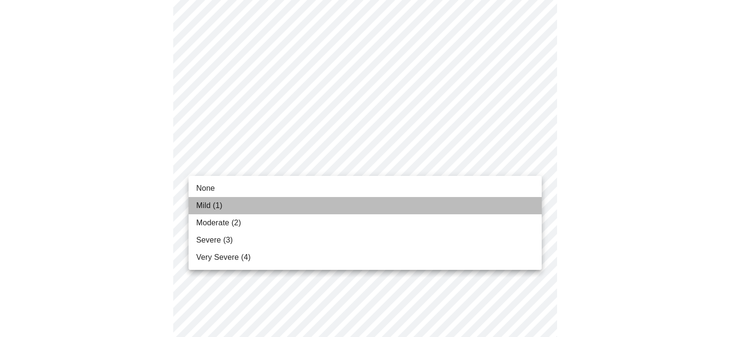
click at [212, 210] on span "Mild (1)" at bounding box center [209, 206] width 26 height 12
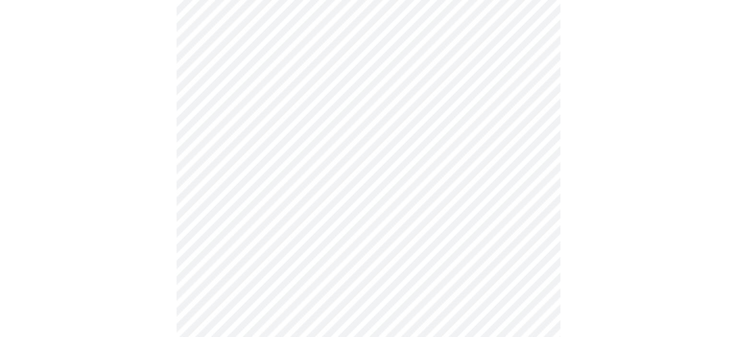
click at [271, 224] on body "MyMenopauseRx Appointments Messaging Labs Uploads Medications Community Refer a…" at bounding box center [368, 272] width 729 height 1208
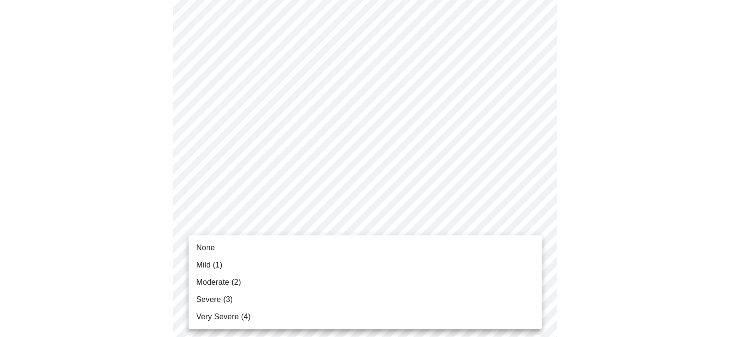
click at [231, 284] on span "Moderate (2)" at bounding box center [218, 283] width 45 height 12
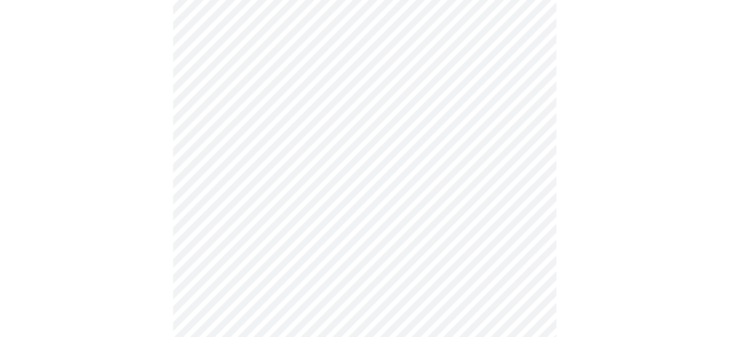
scroll to position [528, 0]
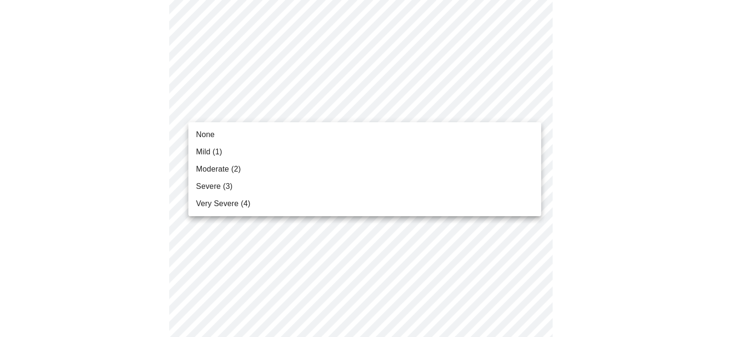
click at [242, 110] on body "MyMenopauseRx Appointments Messaging Labs Uploads Medications Community Refer a…" at bounding box center [365, 73] width 722 height 1195
click at [236, 205] on span "Very Severe (4)" at bounding box center [223, 204] width 54 height 12
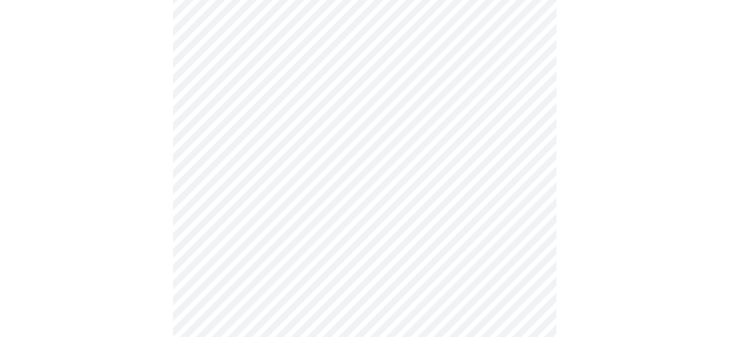
scroll to position [671, 0]
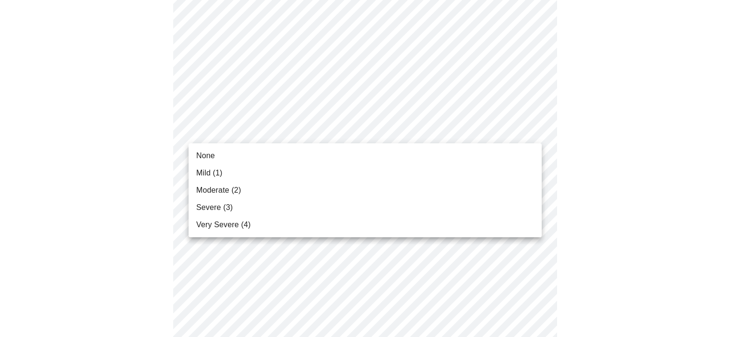
click at [211, 156] on span "None" at bounding box center [205, 156] width 19 height 12
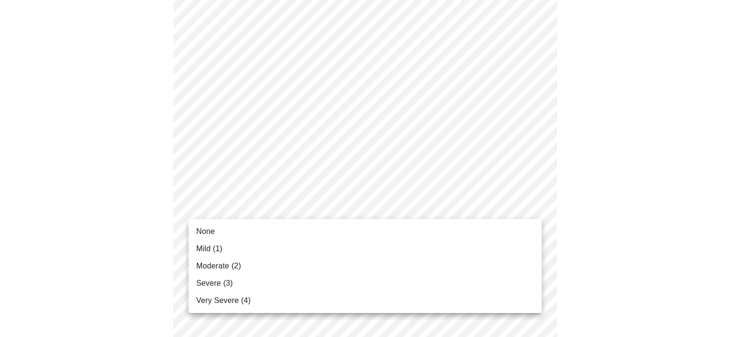
click at [226, 289] on li "Severe (3)" at bounding box center [364, 283] width 353 height 17
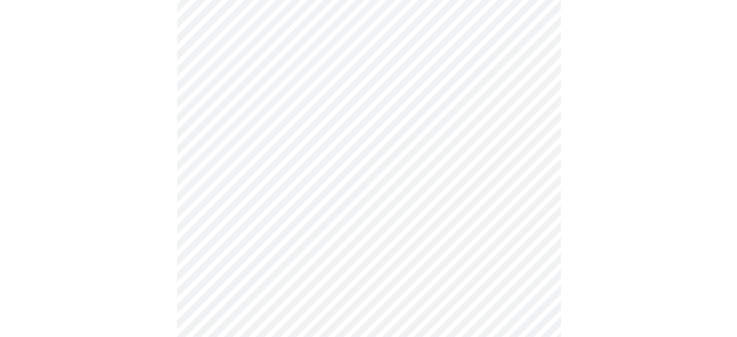
scroll to position [815, 0]
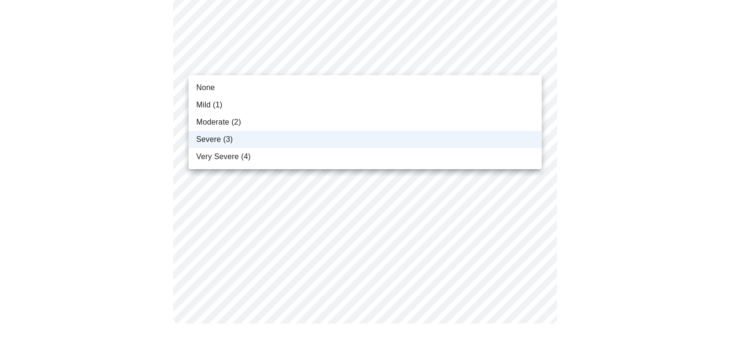
click at [235, 69] on div at bounding box center [368, 168] width 737 height 337
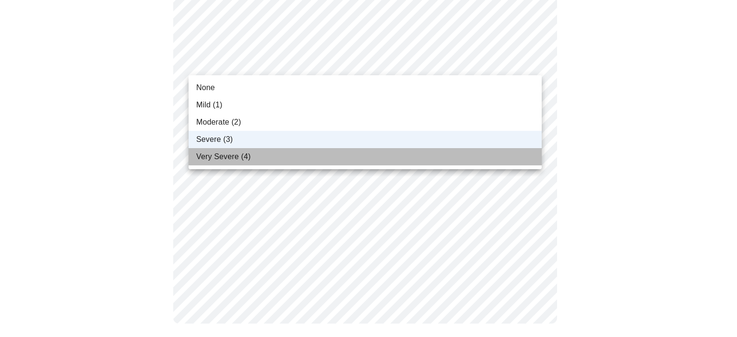
click at [221, 160] on span "Very Severe (4)" at bounding box center [223, 157] width 54 height 12
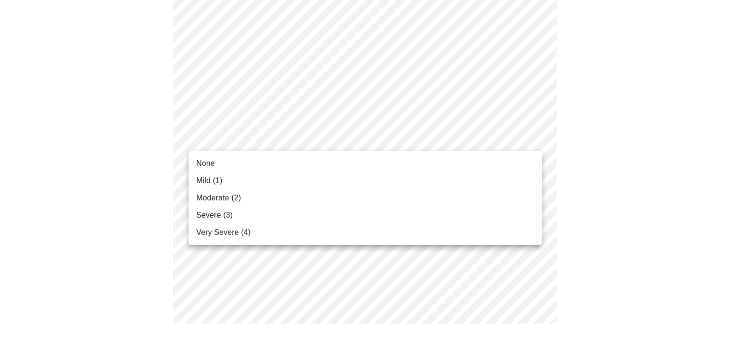
click at [224, 183] on li "Mild (1)" at bounding box center [364, 180] width 353 height 17
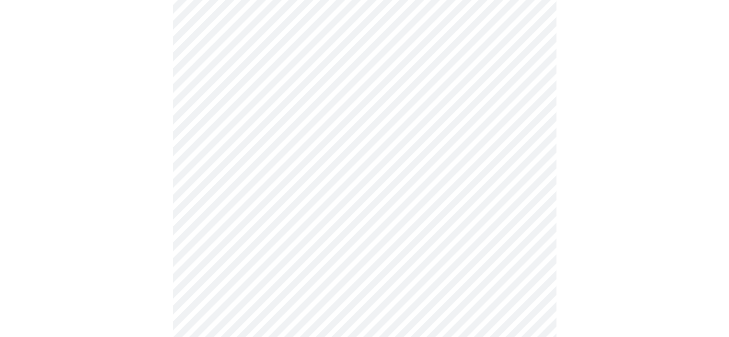
scroll to position [623, 0]
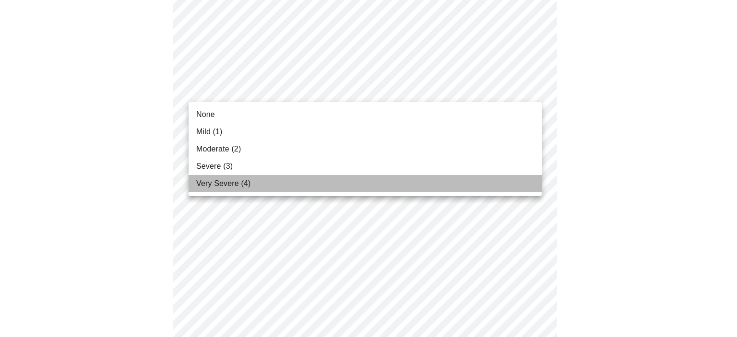
click at [225, 182] on span "Very Severe (4)" at bounding box center [223, 184] width 54 height 12
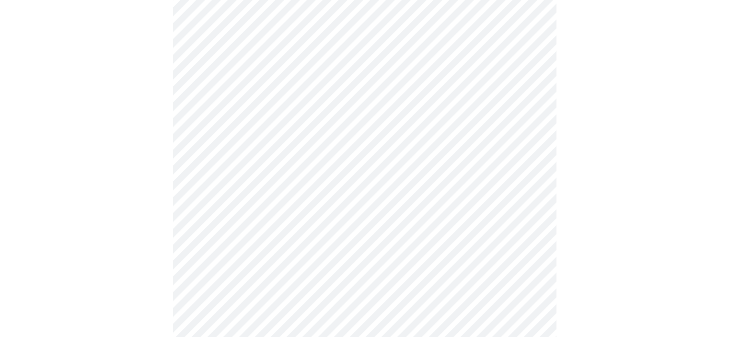
scroll to position [432, 0]
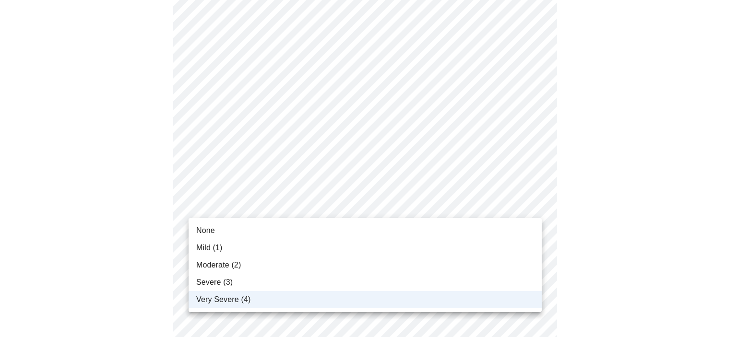
click at [242, 209] on body "MyMenopauseRx Appointments Messaging Labs Uploads Medications Community Refer a…" at bounding box center [368, 136] width 729 height 1128
click at [216, 280] on span "Severe (3)" at bounding box center [214, 283] width 36 height 12
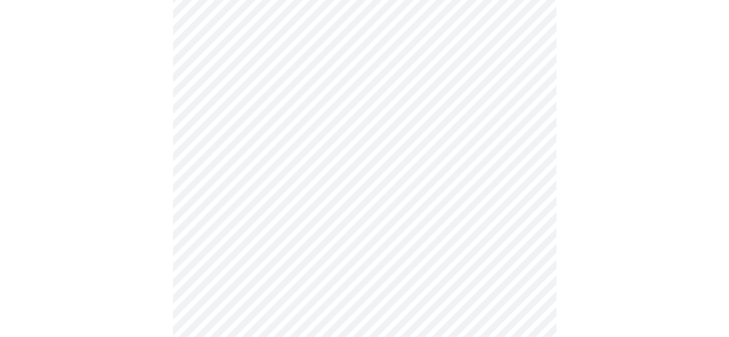
scroll to position [288, 0]
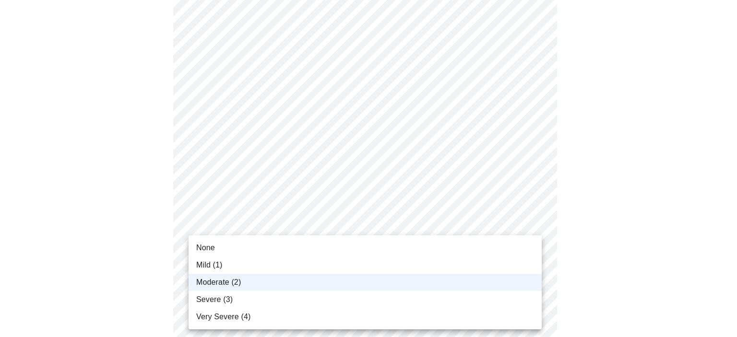
click at [233, 279] on body "MyMenopauseRx Appointments Messaging Labs Uploads Medications Community Refer a…" at bounding box center [368, 280] width 729 height 1128
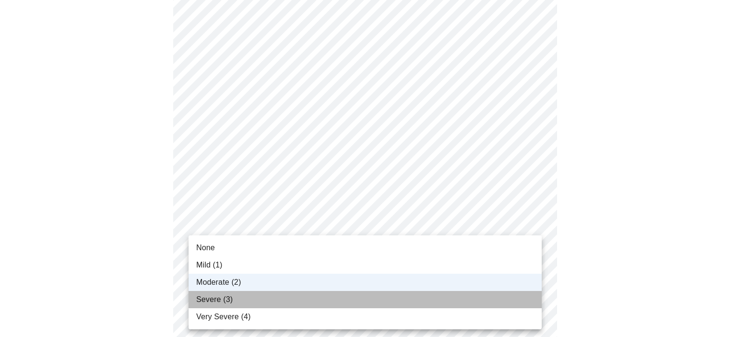
click at [224, 298] on span "Severe (3)" at bounding box center [214, 300] width 36 height 12
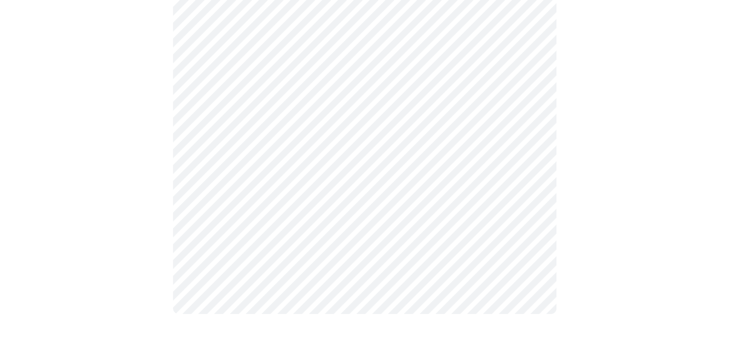
scroll to position [0, 0]
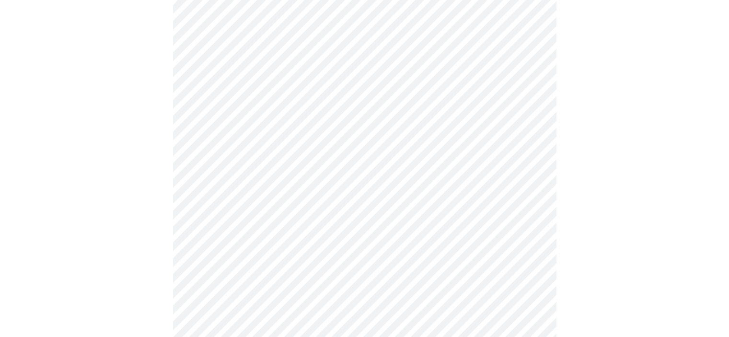
scroll to position [432, 0]
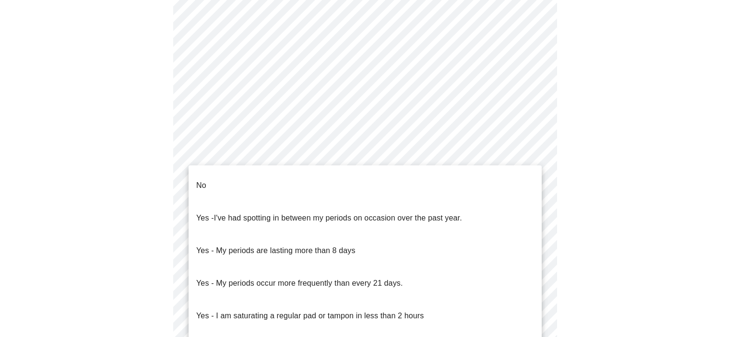
click at [277, 155] on body "MyMenopauseRx Appointments Messaging Labs Uploads Medications Community Refer a…" at bounding box center [368, 45] width 729 height 946
click at [233, 182] on li "No" at bounding box center [364, 185] width 353 height 33
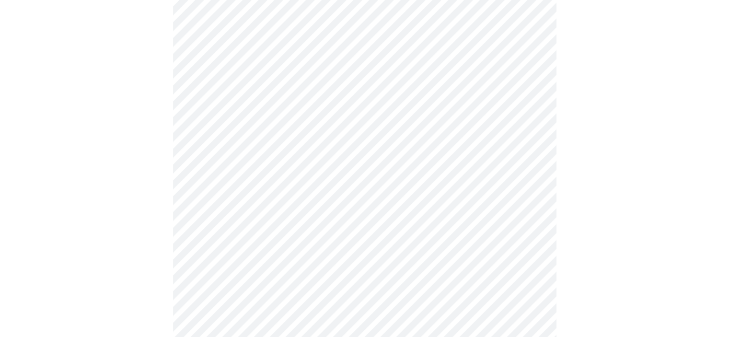
click at [247, 225] on body "MyMenopauseRx Appointments Messaging Labs Uploads Medications Community Refer a…" at bounding box center [365, 42] width 722 height 940
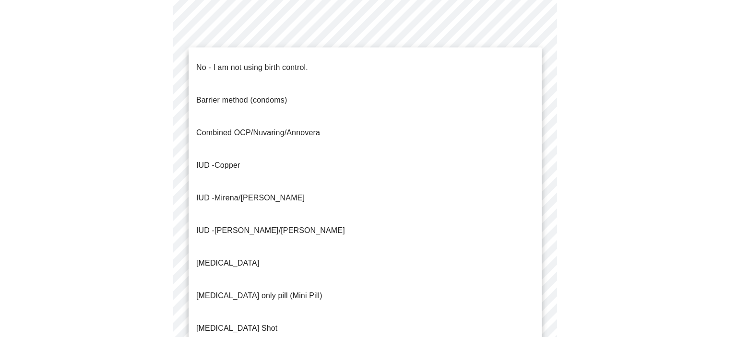
click at [223, 62] on p "No - I am not using birth control." at bounding box center [252, 68] width 112 height 12
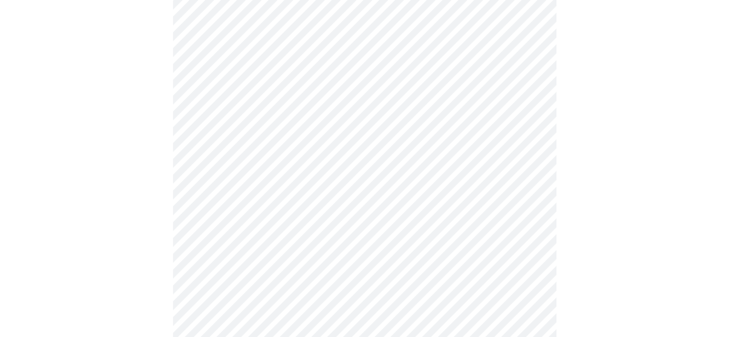
scroll to position [575, 0]
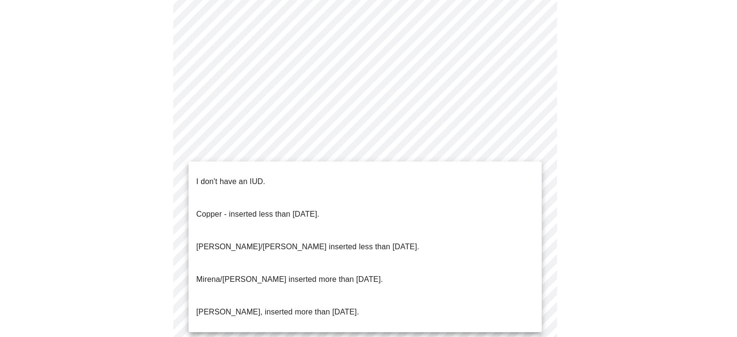
click at [232, 178] on p "I don't have an IUD." at bounding box center [230, 182] width 69 height 12
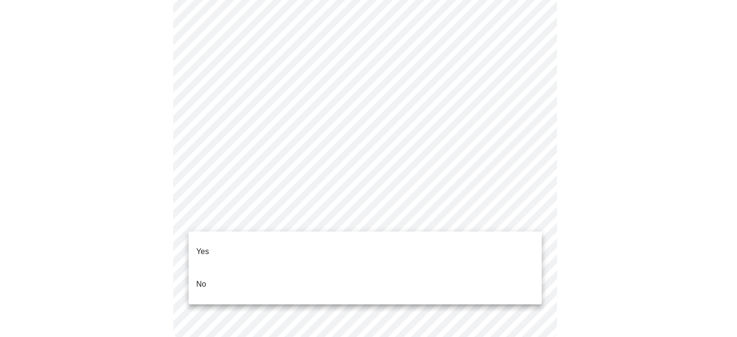
click at [205, 279] on p "No" at bounding box center [201, 285] width 10 height 12
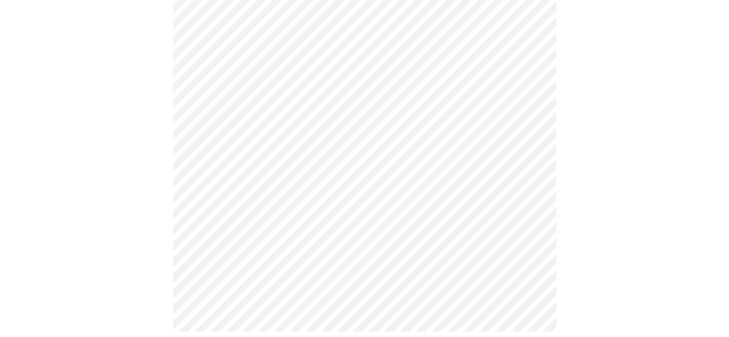
scroll to position [0, 0]
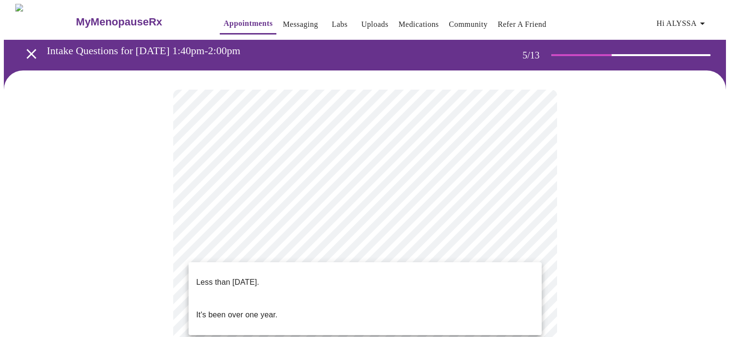
click at [231, 309] on p "It's been over one year." at bounding box center [236, 315] width 81 height 12
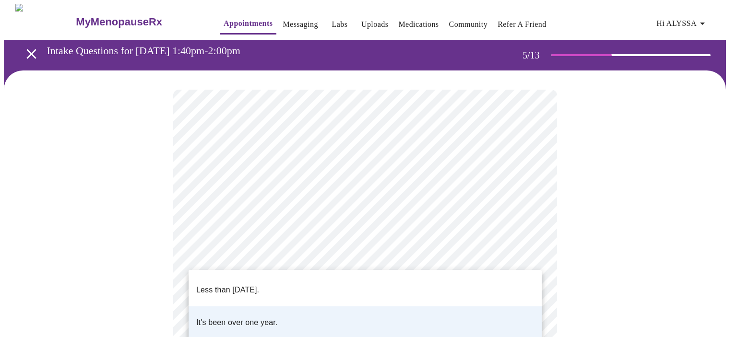
click at [240, 284] on p "Less than [DATE]." at bounding box center [227, 290] width 63 height 12
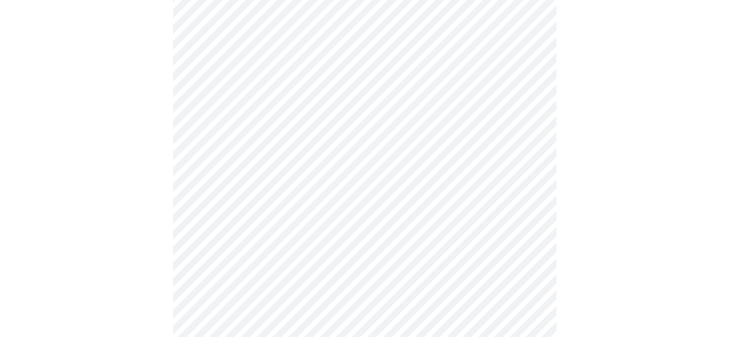
scroll to position [192, 0]
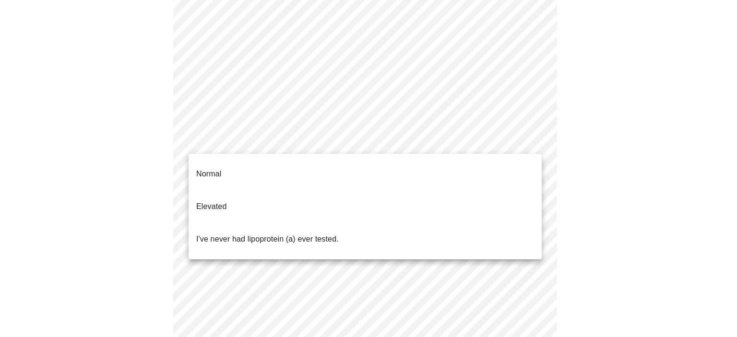
click at [295, 142] on body "MyMenopauseRx Appointments Messaging Labs Uploads Medications Community Refer a…" at bounding box center [368, 197] width 729 height 771
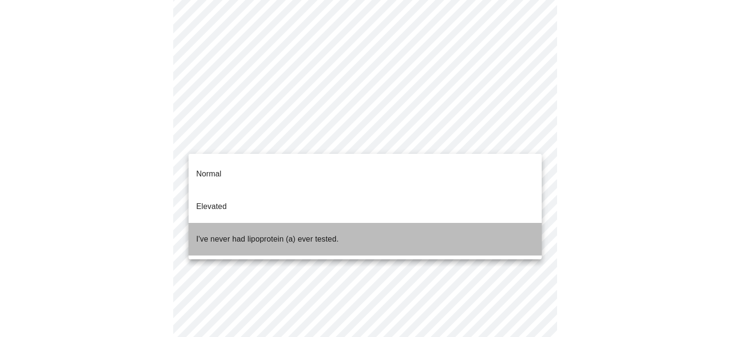
click at [238, 234] on p "I've never had lipoprotein (a) ever tested." at bounding box center [267, 240] width 142 height 12
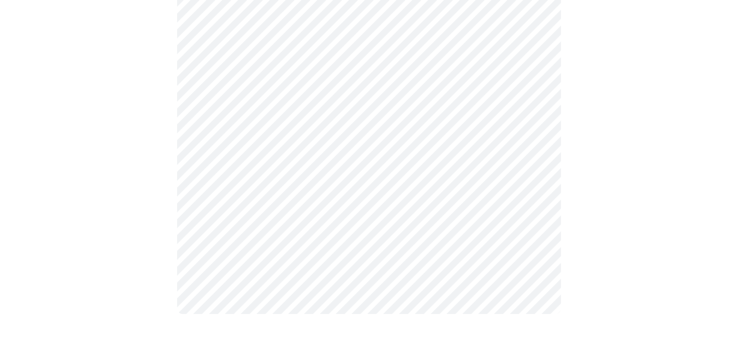
scroll to position [0, 0]
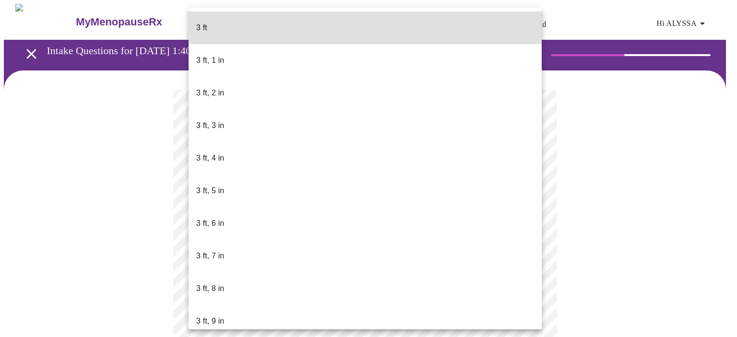
click at [240, 283] on body "MyMenopauseRx Appointments Messaging Labs Uploads Medications Community Refer a…" at bounding box center [368, 260] width 729 height 512
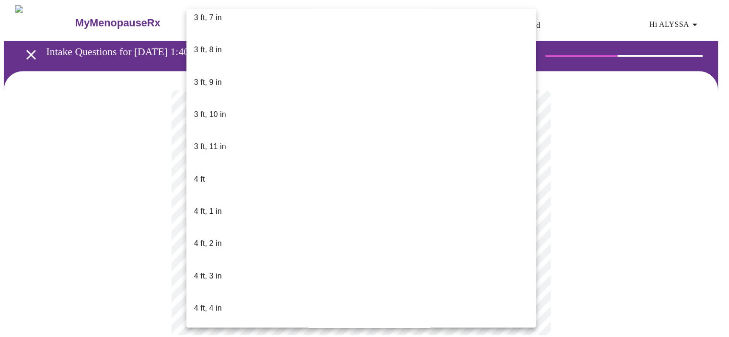
scroll to position [480, 0]
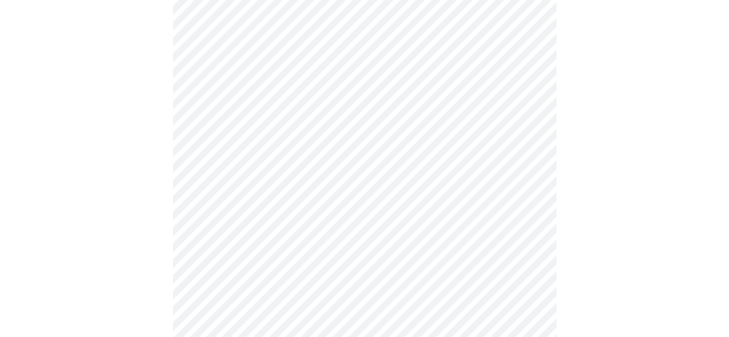
scroll to position [2494, 0]
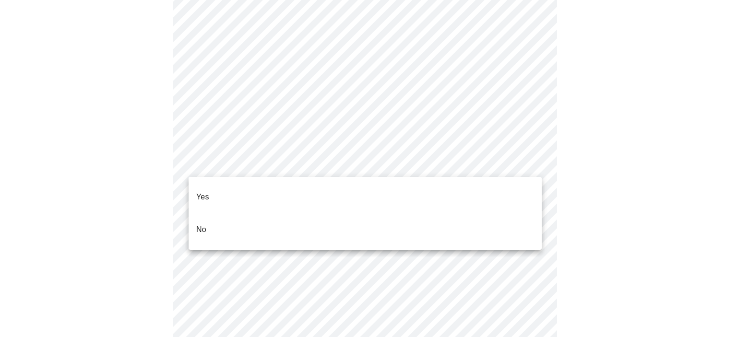
click at [207, 216] on li "No" at bounding box center [364, 229] width 353 height 33
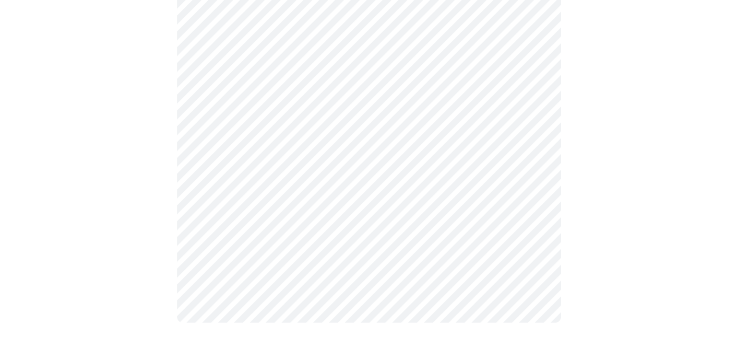
scroll to position [597, 0]
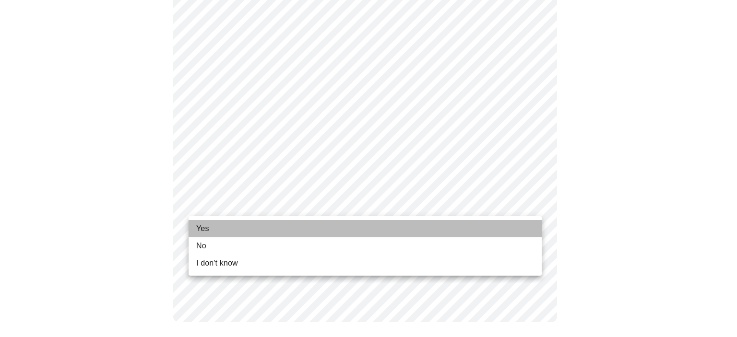
click at [227, 228] on li "Yes" at bounding box center [364, 228] width 353 height 17
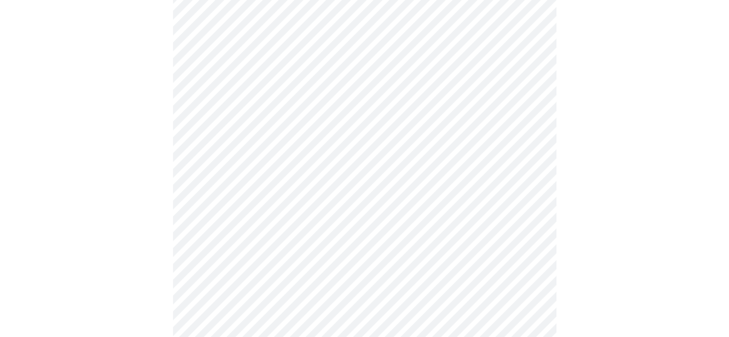
scroll to position [144, 0]
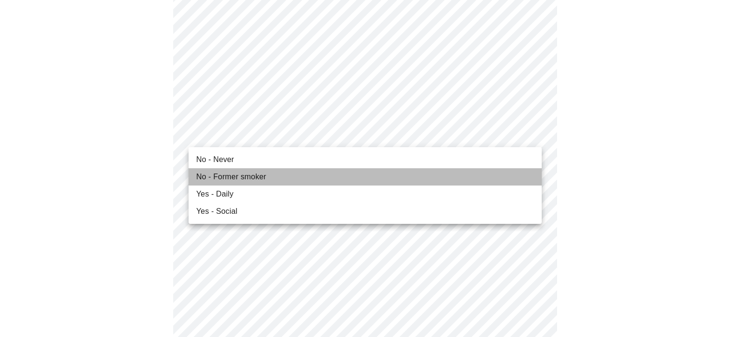
click at [224, 176] on span "No - Former smoker" at bounding box center [231, 177] width 70 height 12
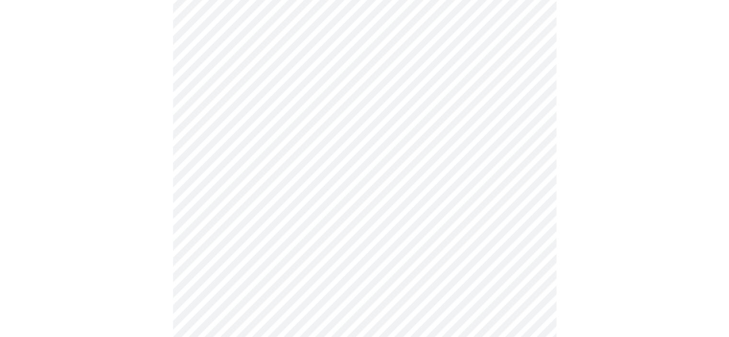
scroll to position [671, 0]
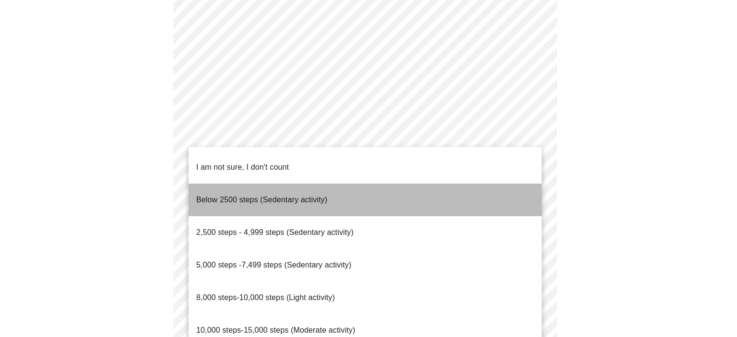
click at [236, 196] on span "Below 2500 steps (Sedentary activity)" at bounding box center [261, 200] width 131 height 8
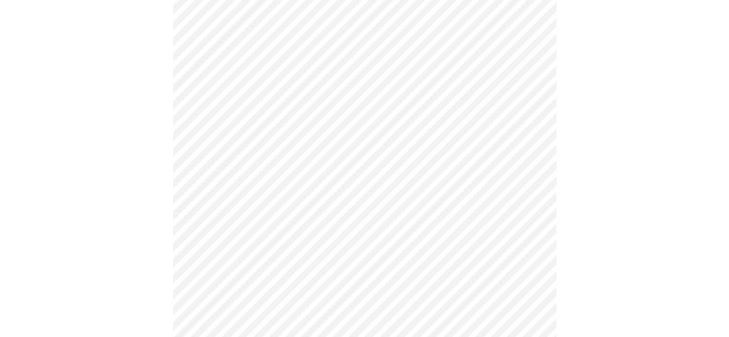
scroll to position [863, 0]
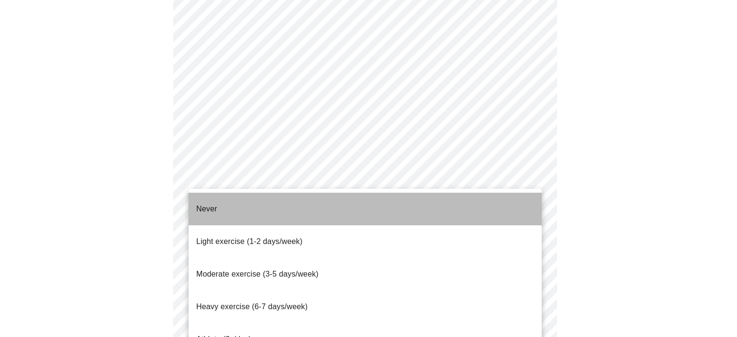
click at [220, 204] on li "Never" at bounding box center [364, 209] width 353 height 33
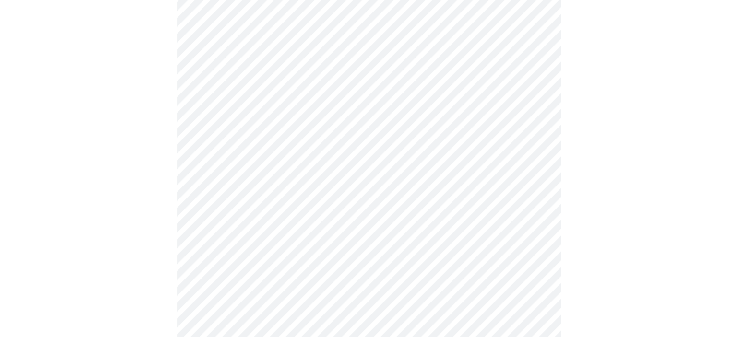
scroll to position [905, 0]
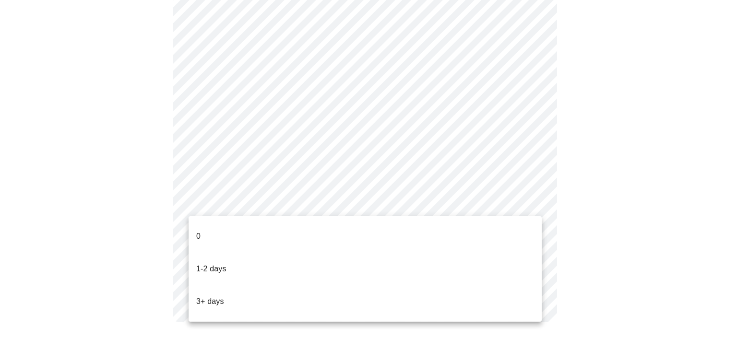
click at [213, 230] on li "0" at bounding box center [364, 236] width 353 height 33
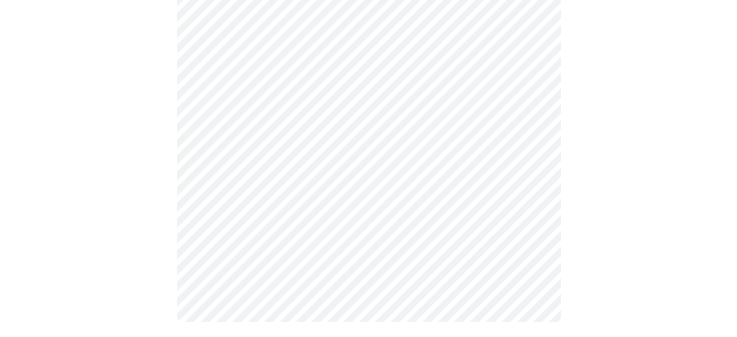
scroll to position [0, 0]
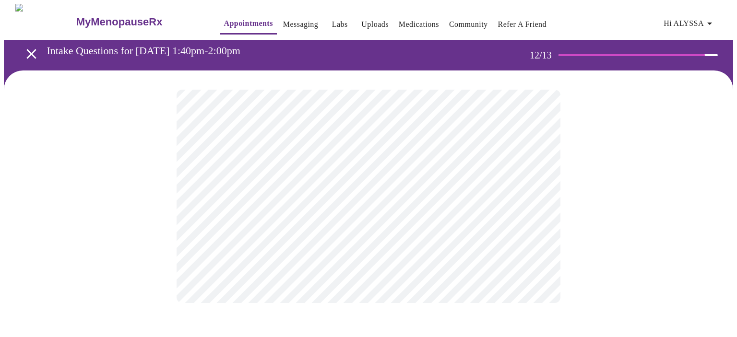
click at [380, 199] on body "MyMenopauseRx Appointments Messaging Labs Uploads Medications Community Refer a…" at bounding box center [368, 163] width 729 height 318
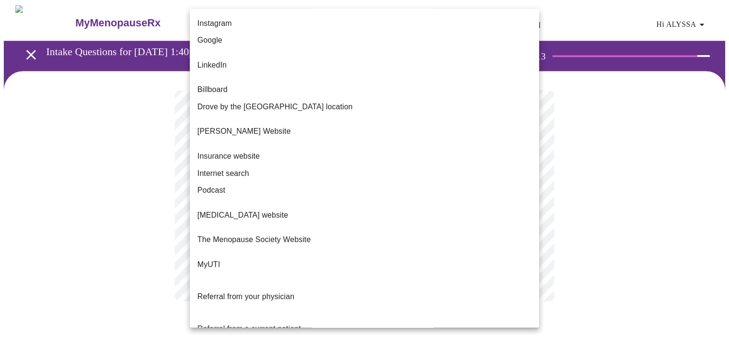
scroll to position [82, 0]
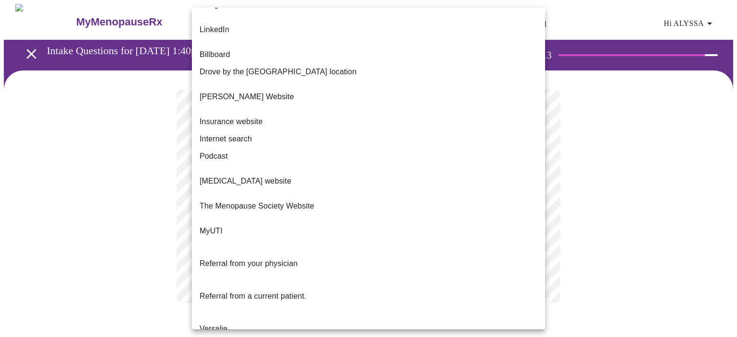
click at [238, 133] on span "Internet search" at bounding box center [226, 139] width 52 height 12
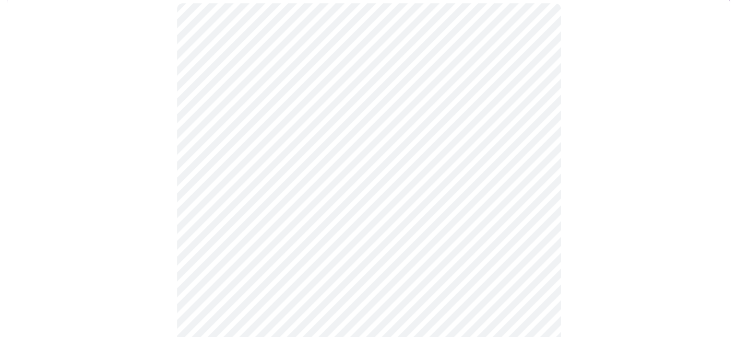
scroll to position [96, 0]
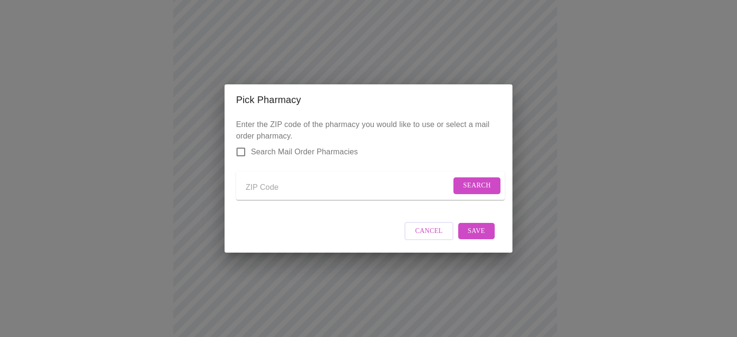
click at [284, 189] on input "Send a message to your care team" at bounding box center [348, 187] width 205 height 15
type input "33316"
click at [468, 188] on span "Search" at bounding box center [477, 186] width 28 height 12
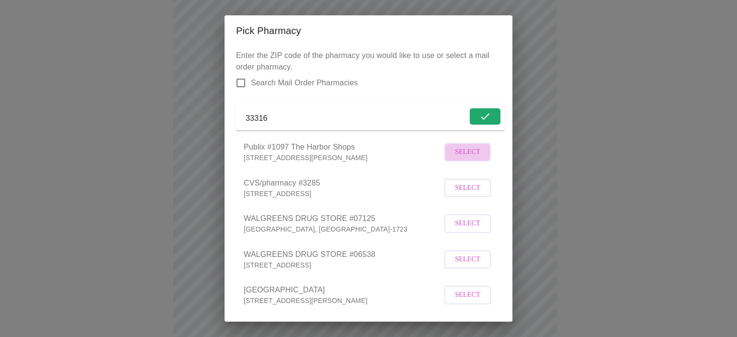
click at [464, 158] on span "Select" at bounding box center [467, 152] width 25 height 12
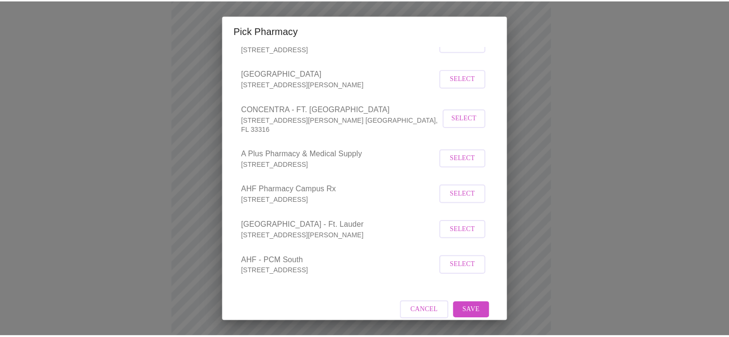
scroll to position [227, 0]
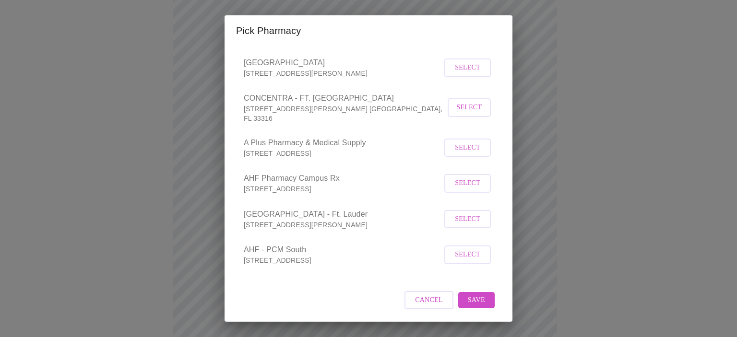
click at [468, 301] on span "Save" at bounding box center [476, 300] width 17 height 12
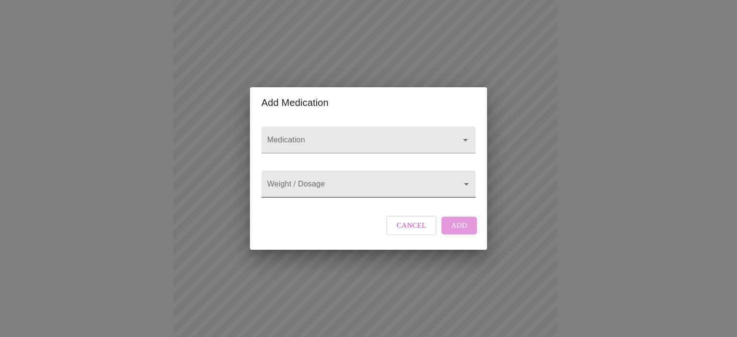
click at [323, 188] on body "MyMenopauseRx Appointments Messaging Labs Uploads Medications Community Refer a…" at bounding box center [368, 268] width 729 height 720
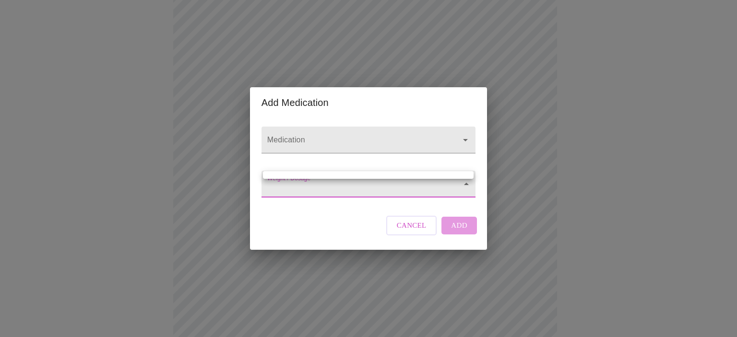
click at [321, 188] on div at bounding box center [368, 168] width 737 height 337
click at [318, 188] on body "MyMenopauseRx Appointments Messaging Labs Uploads Medications Community Refer a…" at bounding box center [368, 268] width 729 height 720
click at [329, 136] on div at bounding box center [368, 168] width 737 height 337
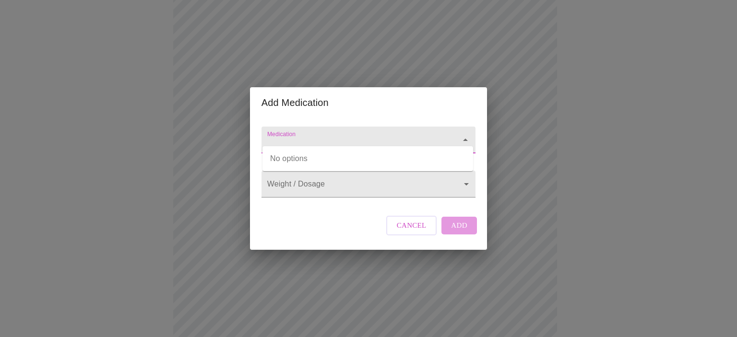
click at [329, 136] on input "Medication" at bounding box center [354, 145] width 179 height 18
click at [318, 159] on li "Auvelity Oral Tablet Extended Release" at bounding box center [367, 158] width 211 height 17
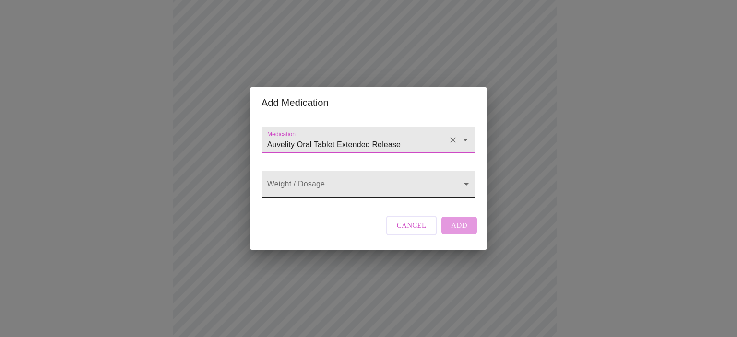
type input "Auvelity Oral Tablet Extended Release"
click at [322, 186] on body "MyMenopauseRx Appointments Messaging Labs Uploads Medications Community Refer a…" at bounding box center [368, 268] width 729 height 720
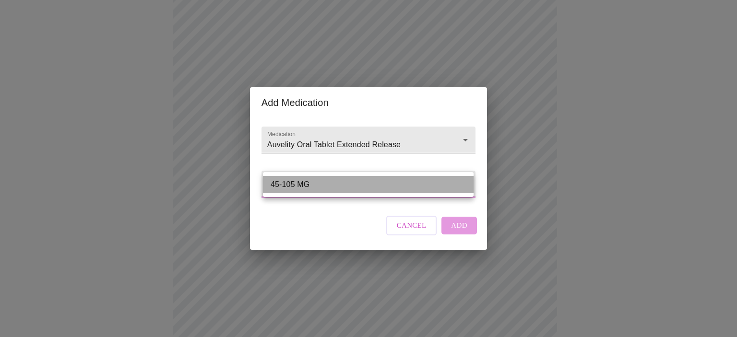
click at [322, 186] on li "45-105 MG" at bounding box center [368, 184] width 211 height 17
type input "45-105 MG"
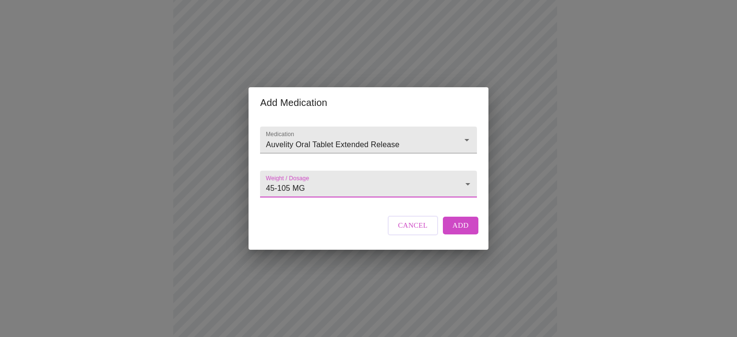
click at [460, 232] on span "Add" at bounding box center [460, 225] width 16 height 12
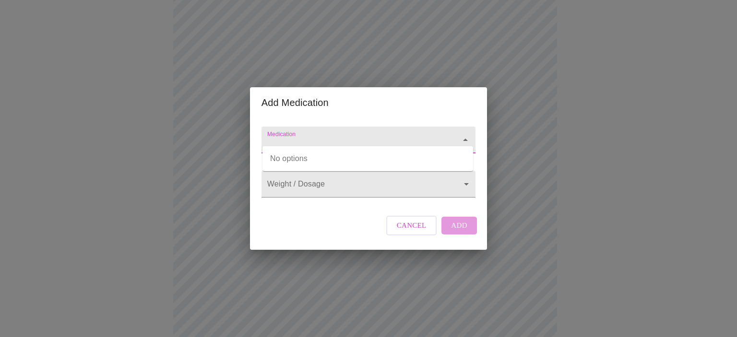
click at [297, 138] on input "Medication" at bounding box center [354, 145] width 179 height 18
click at [293, 138] on input "lamotrogine" at bounding box center [354, 145] width 179 height 18
drag, startPoint x: 314, startPoint y: 138, endPoint x: 281, endPoint y: 140, distance: 33.7
click at [281, 140] on input "lamotragine" at bounding box center [354, 145] width 179 height 18
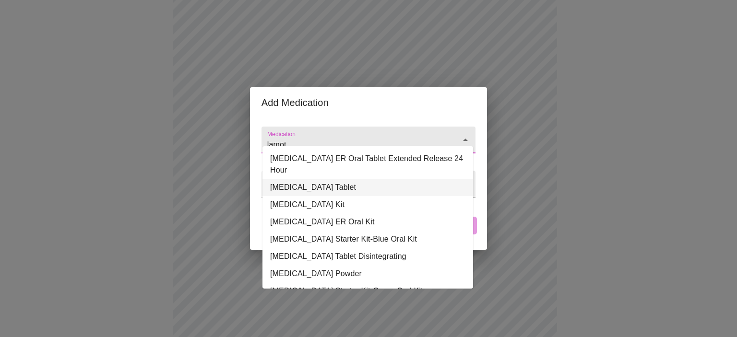
click at [299, 179] on li "[MEDICAL_DATA] Tablet" at bounding box center [367, 187] width 211 height 17
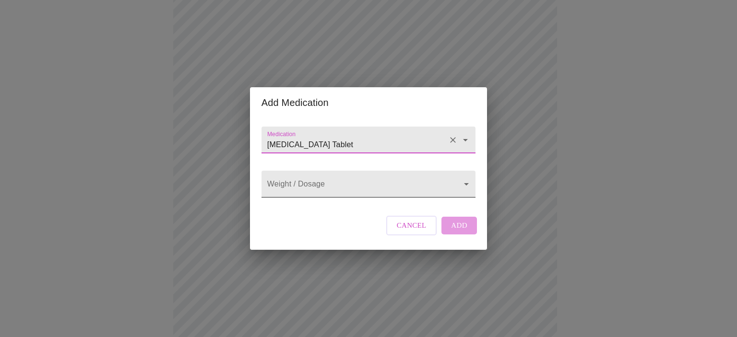
type input "[MEDICAL_DATA] Tablet"
click at [305, 182] on body "MyMenopauseRx Appointments Messaging Labs Uploads Medications Community Refer a…" at bounding box center [368, 278] width 729 height 740
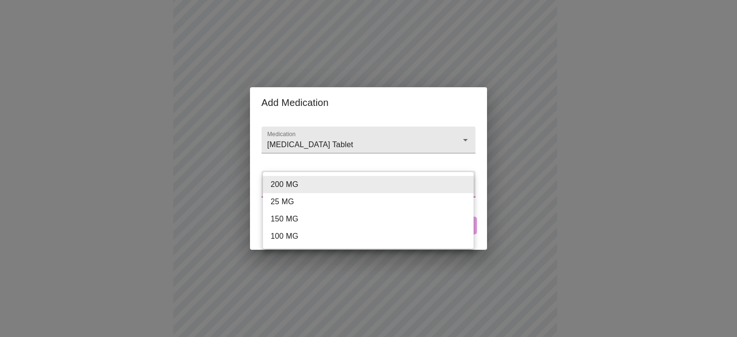
click at [289, 236] on li "100 MG" at bounding box center [368, 236] width 211 height 17
type input "100 MG"
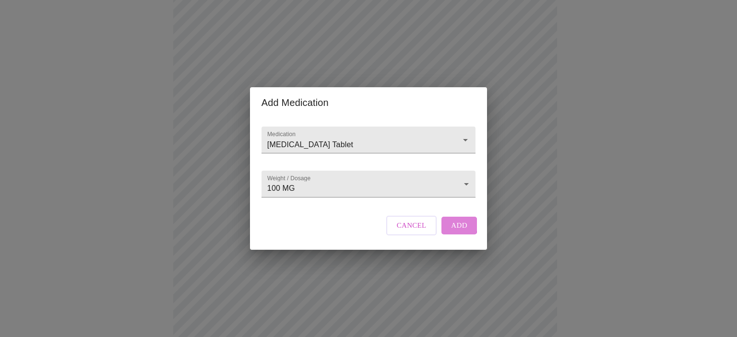
click at [445, 234] on button "Add" at bounding box center [458, 225] width 35 height 17
click at [302, 136] on input "Medication" at bounding box center [354, 145] width 179 height 18
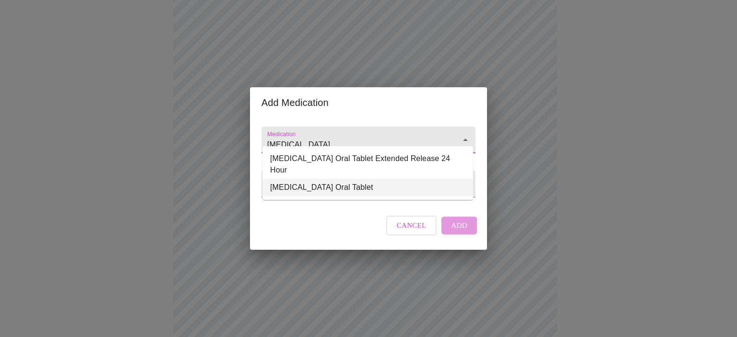
click at [293, 179] on li "[MEDICAL_DATA] Oral Tablet" at bounding box center [367, 187] width 211 height 17
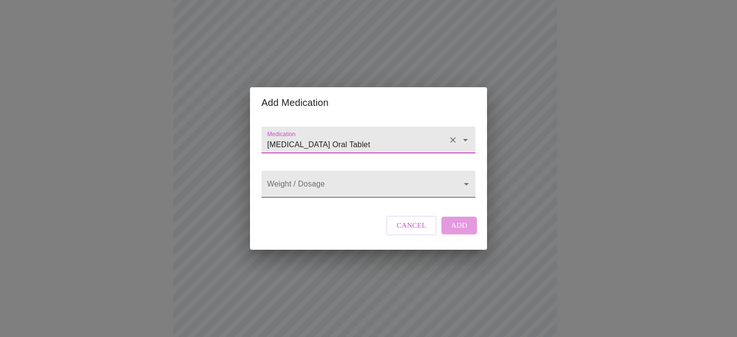
type input "[MEDICAL_DATA] Oral Tablet"
click at [309, 190] on body "MyMenopauseRx Appointments Messaging Labs Uploads Medications Community Refer a…" at bounding box center [368, 295] width 729 height 775
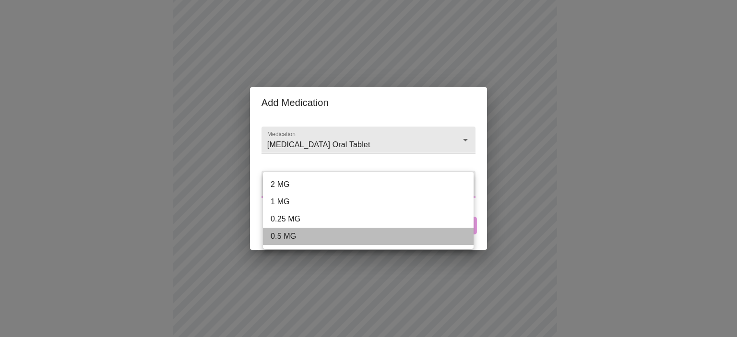
click at [284, 235] on li "0.5 MG" at bounding box center [368, 236] width 211 height 17
type input "0.5 MG"
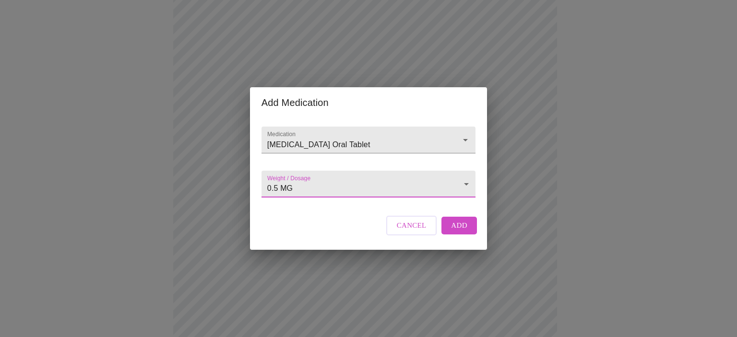
click at [449, 234] on button "Add" at bounding box center [458, 225] width 35 height 17
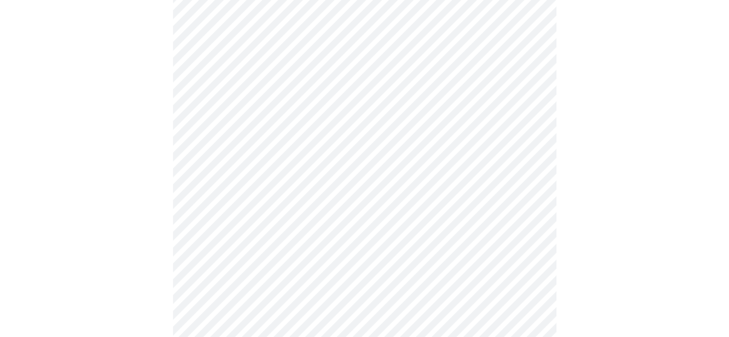
scroll to position [240, 0]
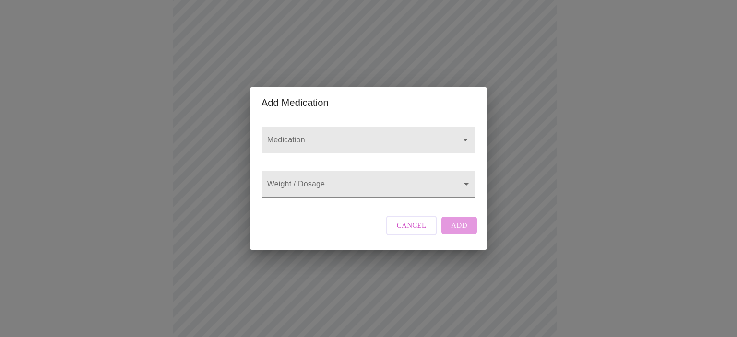
click at [316, 136] on input "Medication" at bounding box center [354, 145] width 179 height 18
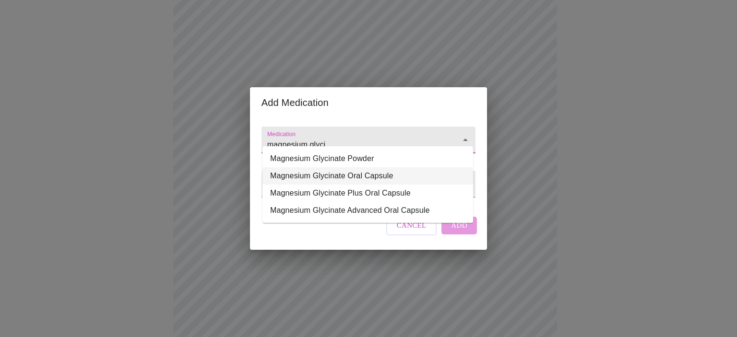
click at [290, 173] on li "Magnesium Glycinate Oral Capsule" at bounding box center [367, 175] width 211 height 17
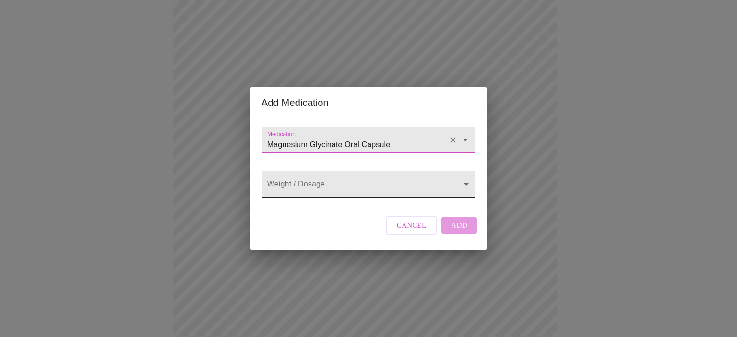
type input "Magnesium Glycinate Oral Capsule"
click at [375, 188] on body "MyMenopauseRx Appointments Messaging Labs Uploads Medications Community Refer a…" at bounding box center [368, 169] width 729 height 811
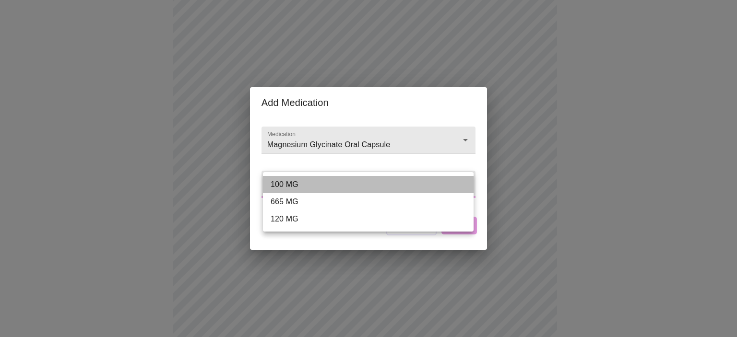
click at [374, 185] on li "100 MG" at bounding box center [368, 184] width 211 height 17
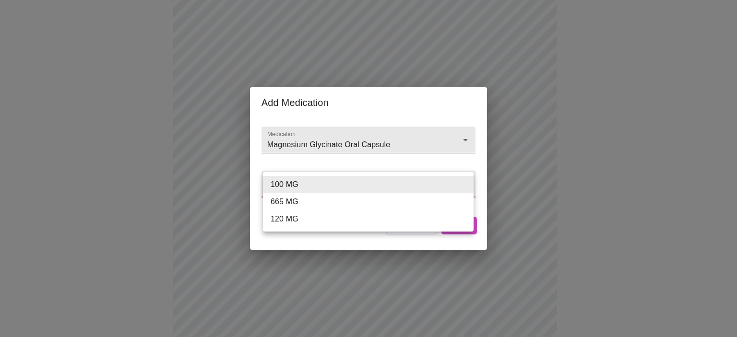
click at [372, 188] on body "MyMenopauseRx Appointments Messaging Labs Uploads Medications Community Refer a…" at bounding box center [368, 169] width 729 height 811
click at [307, 186] on li "100 MG" at bounding box center [368, 184] width 211 height 17
click at [307, 186] on body "MyMenopauseRx Appointments Messaging Labs Uploads Medications Community Refer a…" at bounding box center [368, 169] width 729 height 811
click at [285, 224] on li "120 MG" at bounding box center [368, 219] width 211 height 17
type input "120 MG"
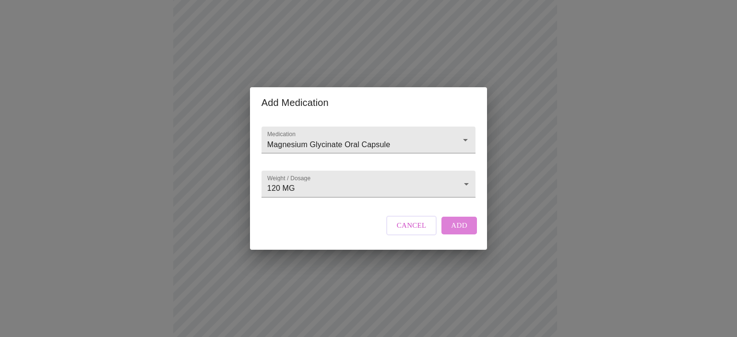
click at [447, 234] on button "Add" at bounding box center [458, 225] width 35 height 17
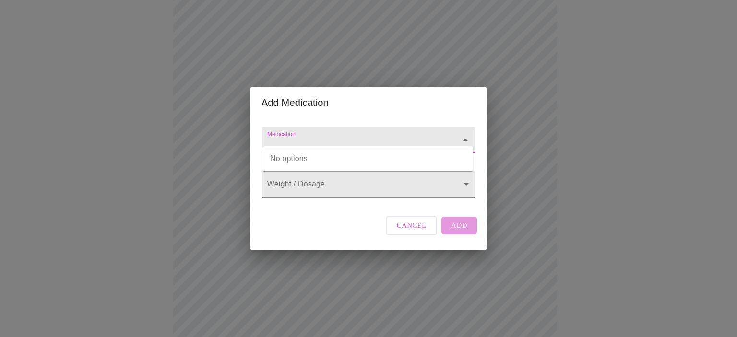
click at [286, 139] on input "Medication" at bounding box center [354, 145] width 179 height 18
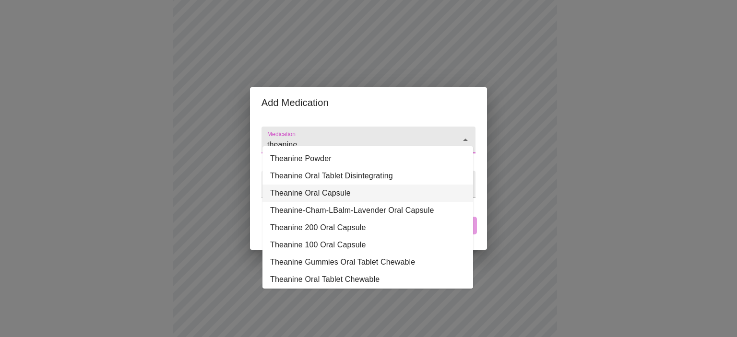
click at [315, 196] on li "Theanine Oral Capsule" at bounding box center [367, 193] width 211 height 17
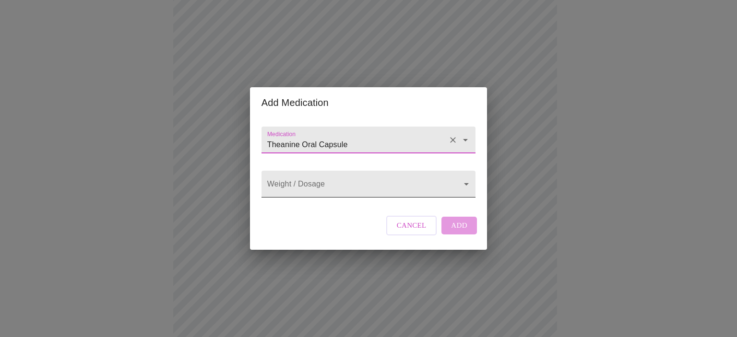
type input "Theanine Oral Capsule"
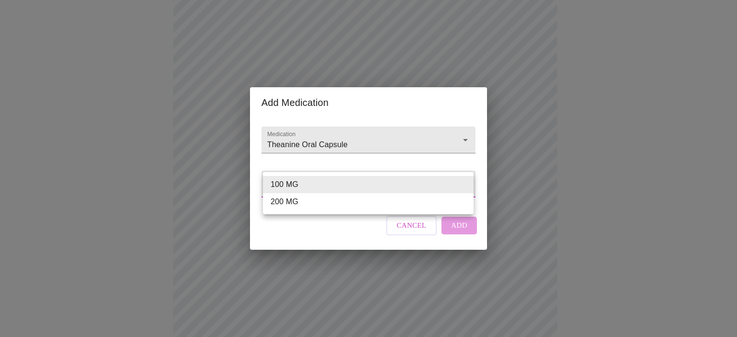
click at [340, 189] on body "MyMenopauseRx Appointments Messaging Labs Uploads Medications Community Refer a…" at bounding box center [368, 187] width 729 height 846
click at [331, 200] on li "200 MG" at bounding box center [368, 201] width 211 height 17
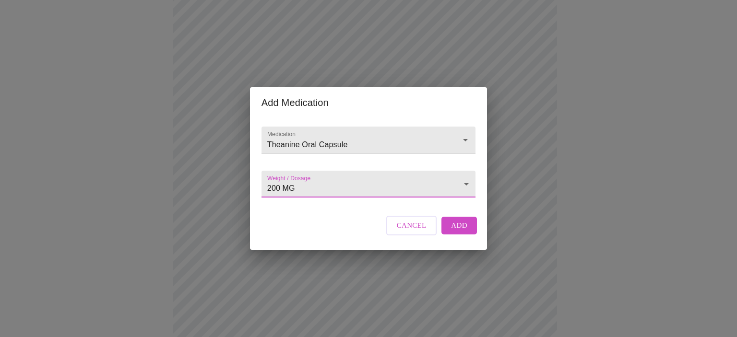
click at [371, 186] on body "MyMenopauseRx Appointments Messaging Labs Uploads Medications Community Refer a…" at bounding box center [368, 187] width 729 height 846
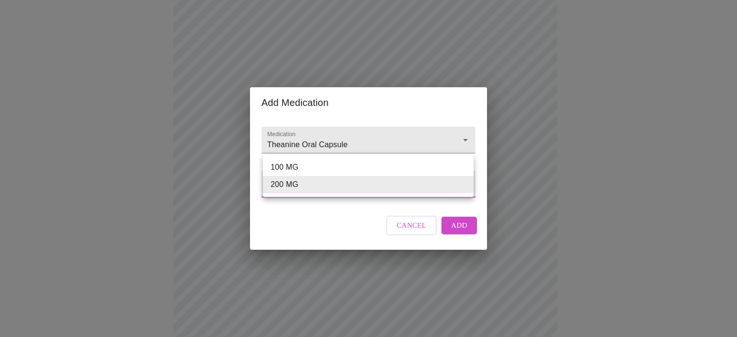
click at [288, 171] on li "100 MG" at bounding box center [368, 167] width 211 height 17
type input "100 MG"
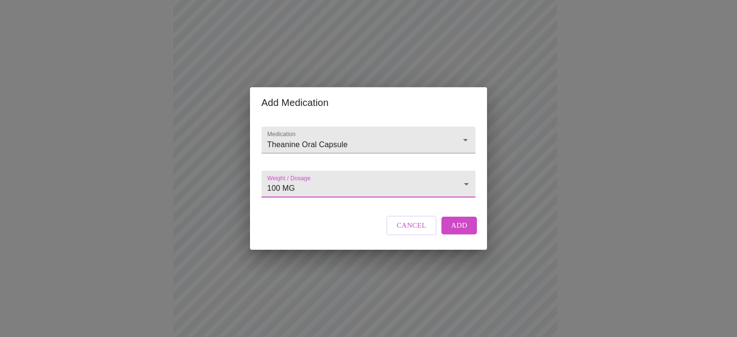
click at [449, 230] on button "Add" at bounding box center [458, 225] width 35 height 17
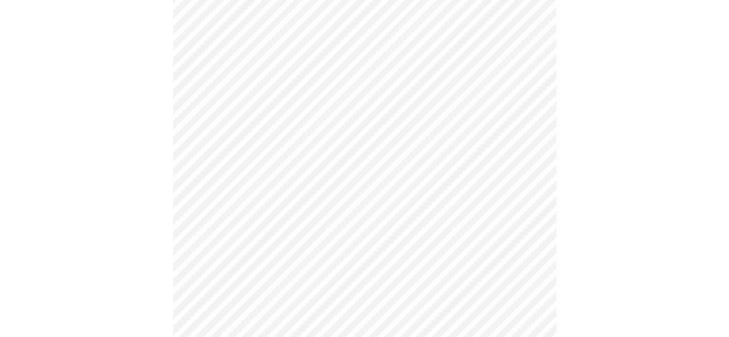
scroll to position [543, 0]
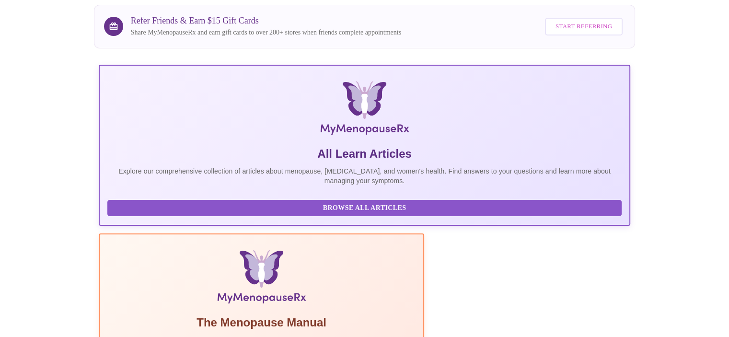
scroll to position [186, 0]
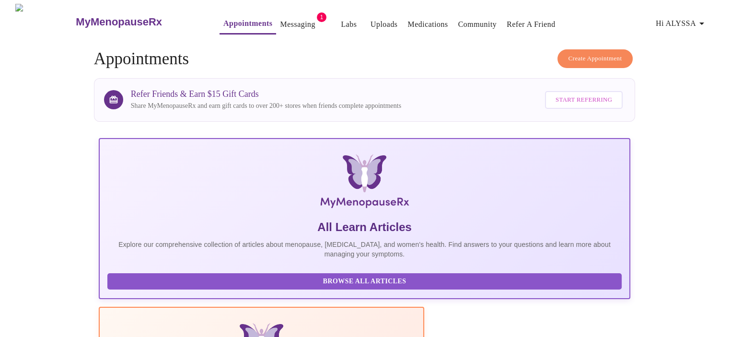
click at [317, 12] on span "1" at bounding box center [322, 17] width 10 height 10
click at [288, 20] on link "Messaging" at bounding box center [297, 24] width 35 height 13
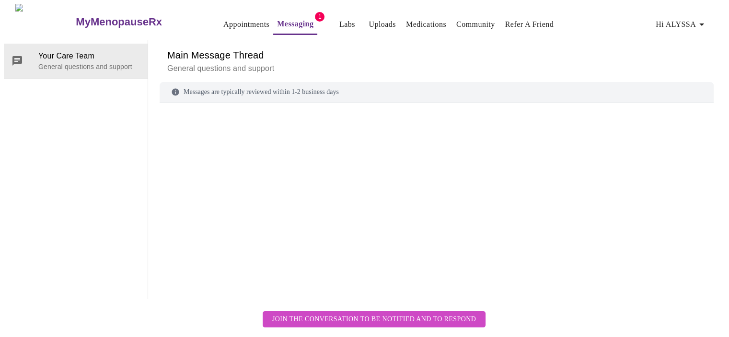
scroll to position [36, 0]
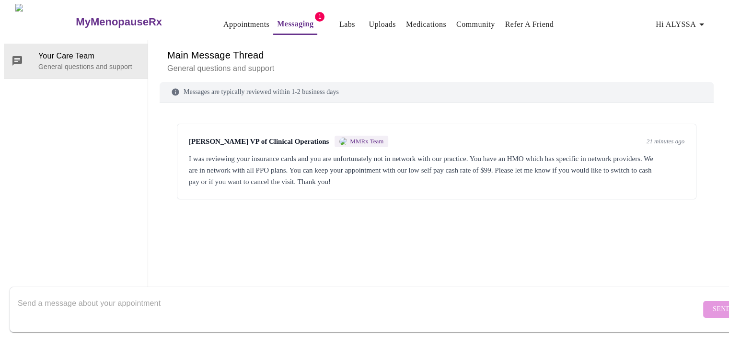
click at [278, 291] on div at bounding box center [359, 309] width 683 height 37
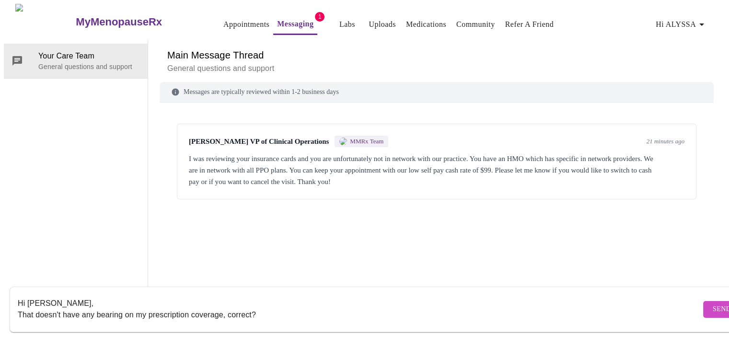
click at [222, 305] on textarea "Hi [PERSON_NAME], That doesn't have any bearing on my prescription coverage, co…" at bounding box center [359, 309] width 683 height 31
click at [269, 301] on textarea "Hi [PERSON_NAME], That doesn't have any bearing on my prescription coverage, co…" at bounding box center [359, 309] width 683 height 31
click at [225, 305] on textarea "Hi [PERSON_NAME], That doesn't have any bearing on my prescription coverage, co…" at bounding box center [359, 309] width 683 height 31
click at [428, 305] on textarea "Hi [PERSON_NAME], That doesn't have any bearing on my prescription coverage, if…" at bounding box center [359, 309] width 683 height 31
type textarea "Hi [PERSON_NAME], That doesn't have any bearing on my prescription coverage, if…"
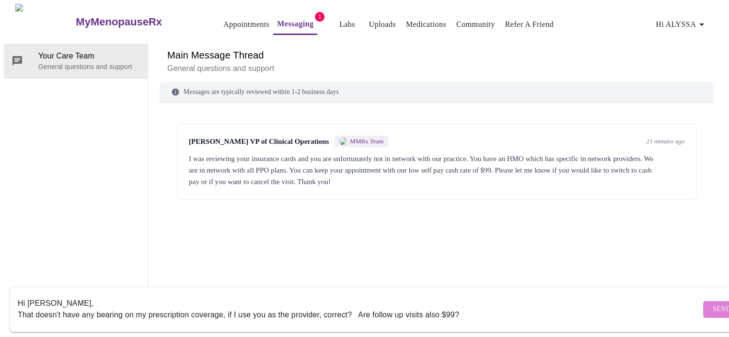
click at [713, 304] on span "Send" at bounding box center [722, 310] width 18 height 12
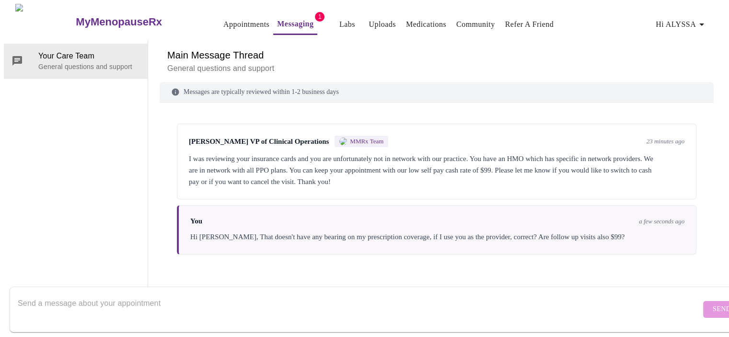
scroll to position [0, 0]
click at [223, 19] on link "Appointments" at bounding box center [246, 24] width 46 height 13
